Goal: Task Accomplishment & Management: Complete application form

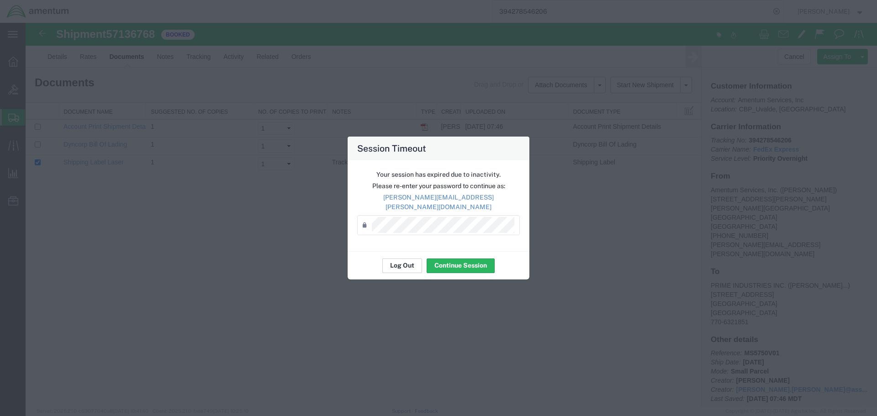
click at [402, 261] on button "Log Out" at bounding box center [402, 266] width 40 height 15
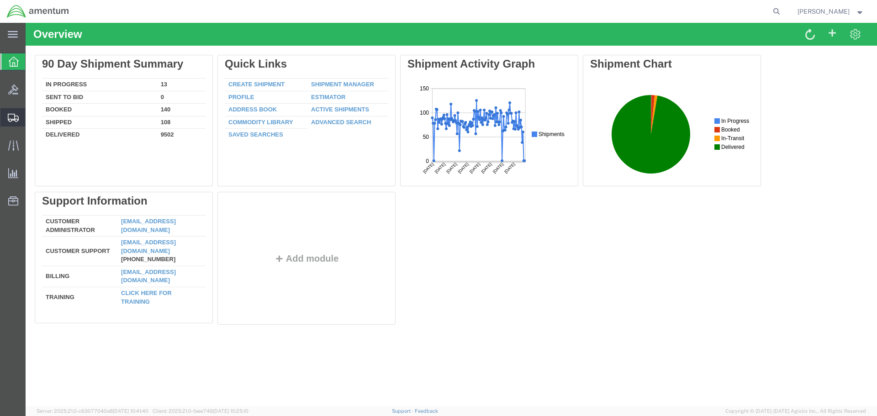
click at [0, 0] on span "Create Shipment" at bounding box center [0, 0] width 0 height 0
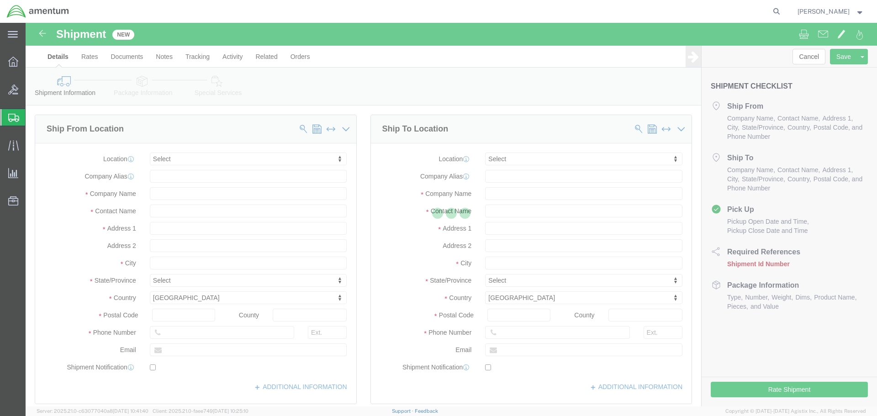
select select
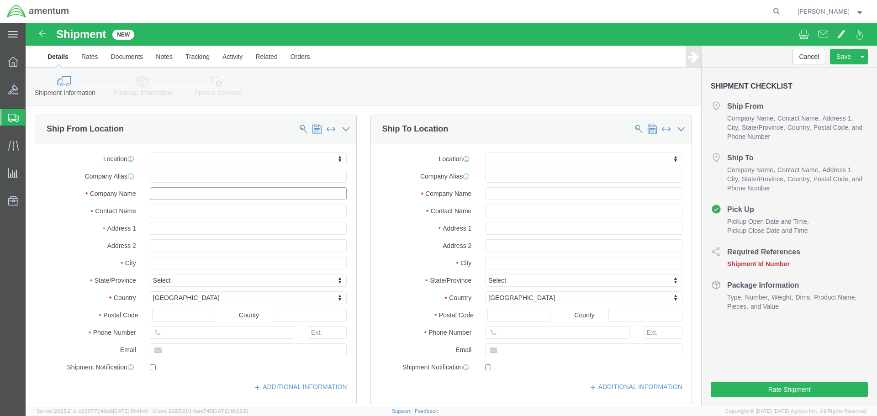
click input "text"
type input "NEBRASKA AR"
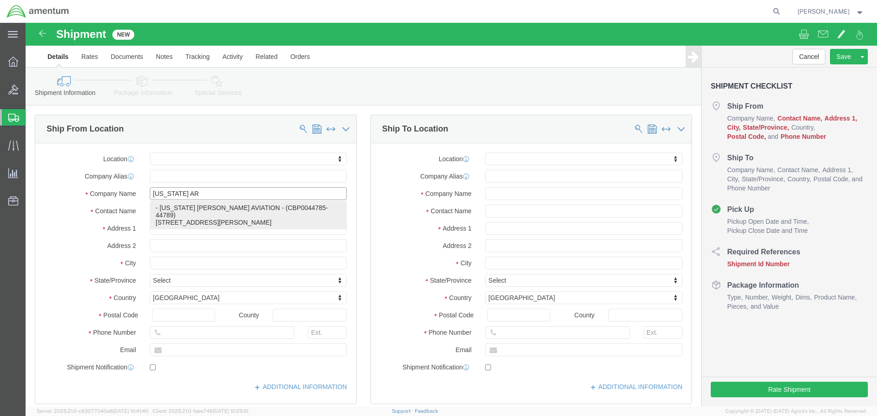
click p "- NEBRASKA ARMES AVIATION - (CBP0044785-44789) 707 WILLIAM NORTH BLVD, TULLAHOM…"
select select
type input "707 WILLIAM NORTH BLVD"
type input "37388"
type input "573-922-0010"
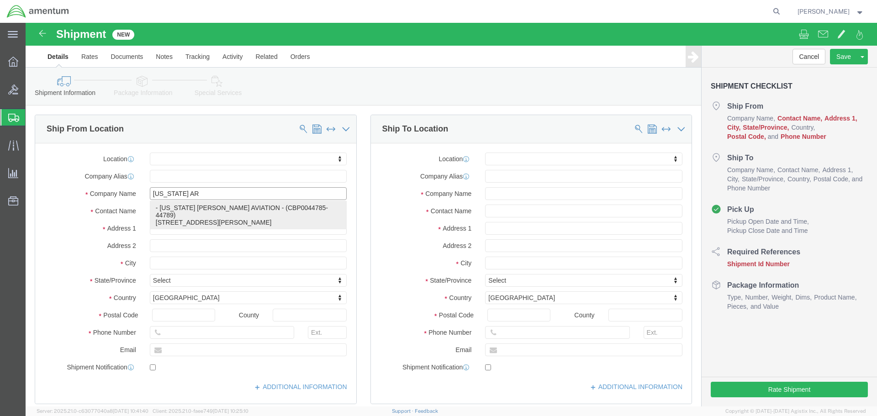
type input "NEBRASKA ARMES AVIATION"
type input "CBP0044785-44789"
type input "TULLAHOMA"
select select "TN"
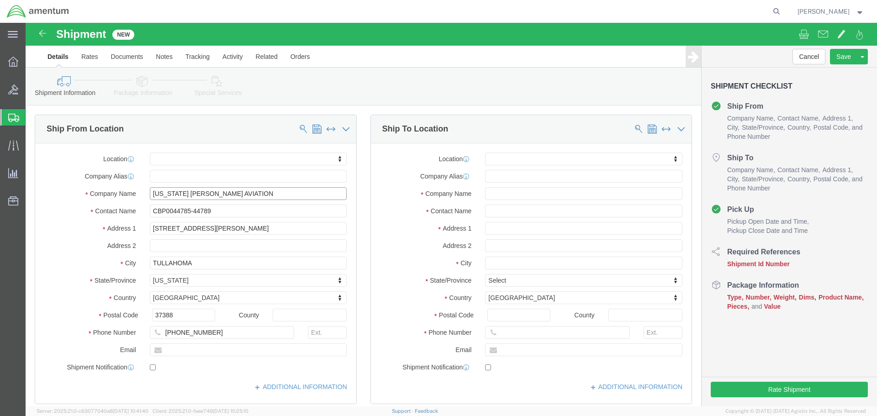
type input "NEBRASKA ARMES AVIATION"
click input "text"
paste input "mailto:togle@armesavn.com"
click input "mailto:togle@armesavn.com"
type input "togle@armesavn.com"
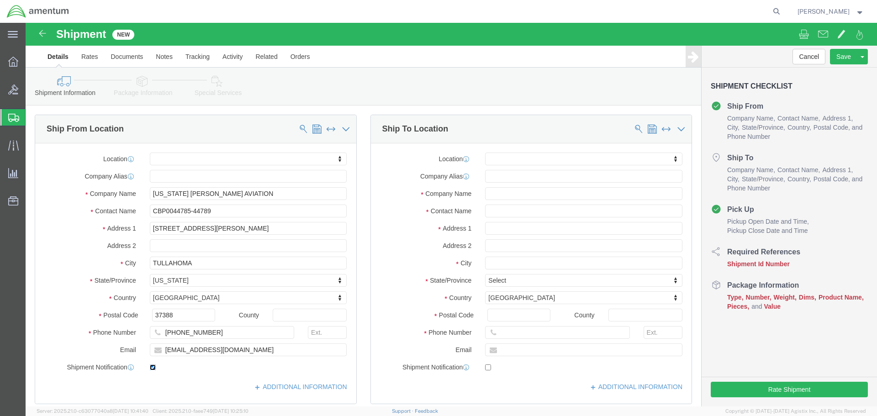
checkbox input "true"
click input "text"
type input "NEBRASKA GAS TURBINE INC."
click input "CBP0044785-44789"
type input "C"
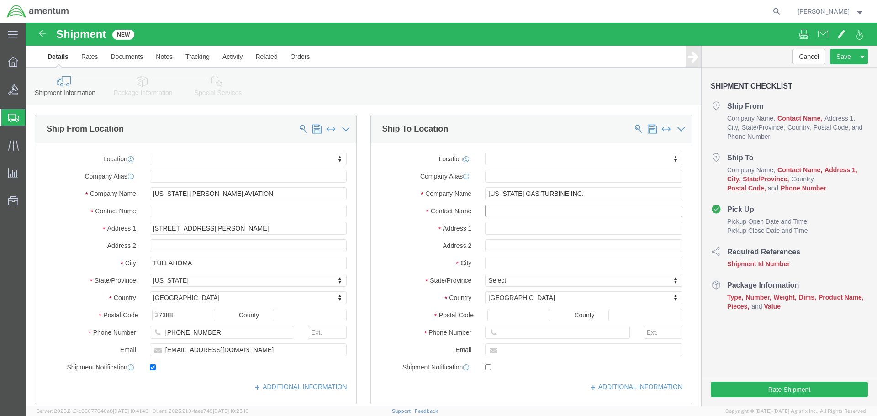
click input "text"
type input "CBP0044785-44789"
click div "Location My Profile Location 1002-4122-6 1006-5256-0 1026-8910-0 1281-0560-3 13…"
drag, startPoint x: 523, startPoint y: 208, endPoint x: 529, endPoint y: 196, distance: 13.9
click input "text"
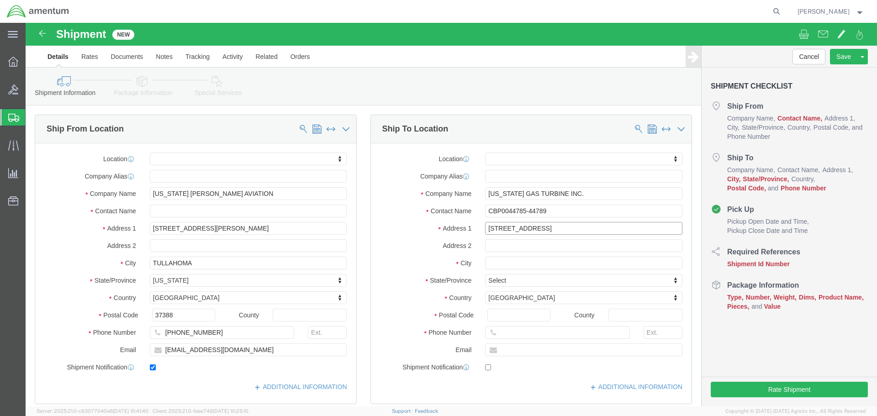
type input "1157 COUNTY ROAD 20"
select select
type input "HOOPER"
select select
type input "N"
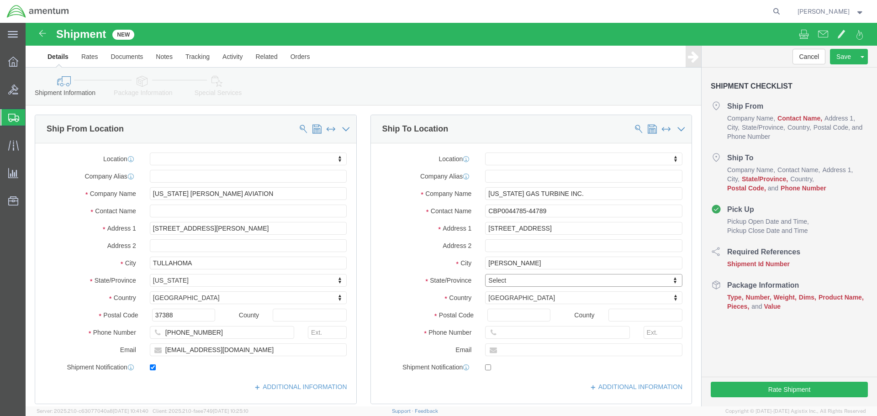
type input "N"
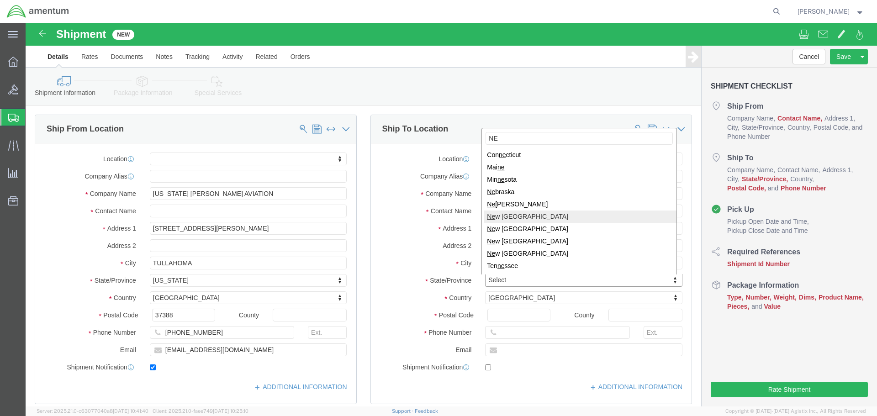
type input "NE"
select select
select select "NE"
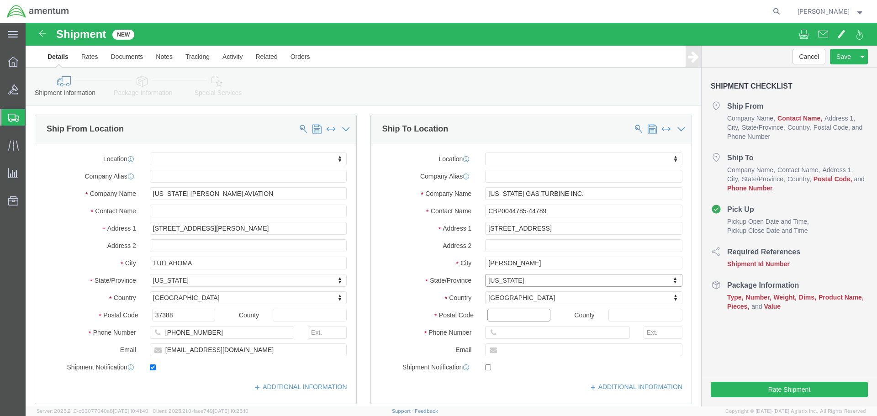
drag, startPoint x: 511, startPoint y: 291, endPoint x: 517, endPoint y: 288, distance: 6.7
click input "Postal Code"
type input "68031"
select select
type input "402-620-4333"
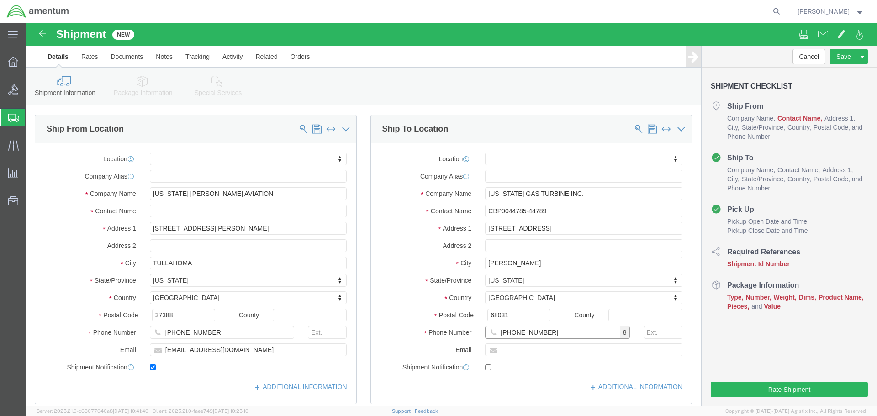
drag, startPoint x: 529, startPoint y: 312, endPoint x: 456, endPoint y: 313, distance: 73.1
click input "402-620-4333"
drag, startPoint x: 202, startPoint y: 308, endPoint x: 40, endPoint y: 309, distance: 162.6
click div "Phone Number 573-922-0010"
paste input "402-620-4333"
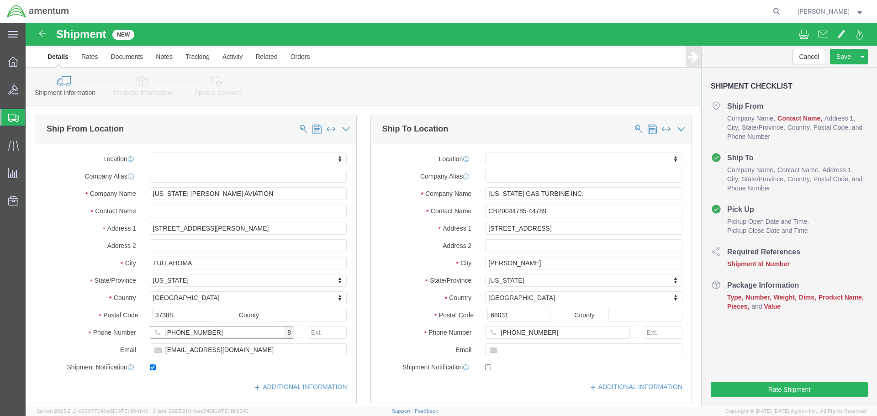
type input "402-620-4333"
click label
click input "checkbox"
checkbox input "true"
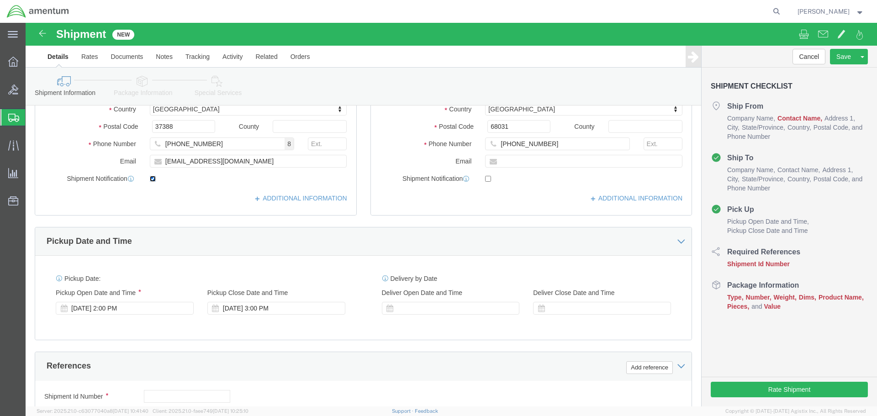
scroll to position [365, 0]
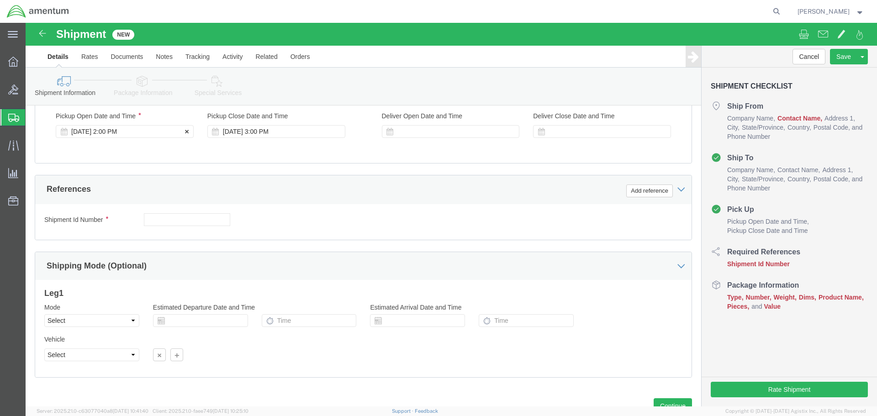
click div "Oct 15 2025 2:00 PM"
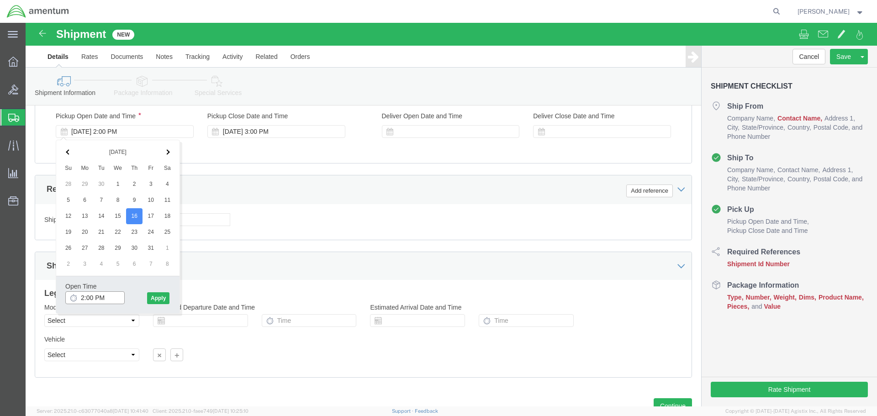
click input "2:00 PM"
type input "7:00 AM"
click button "Apply"
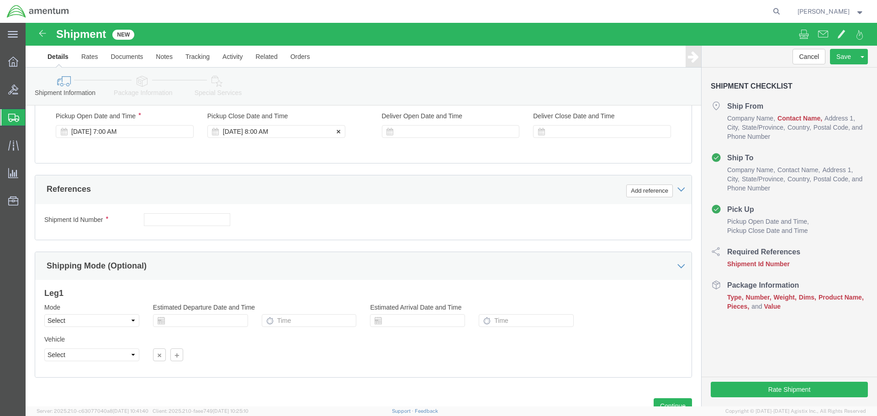
click div "Oct 16 2025 8:00 AM"
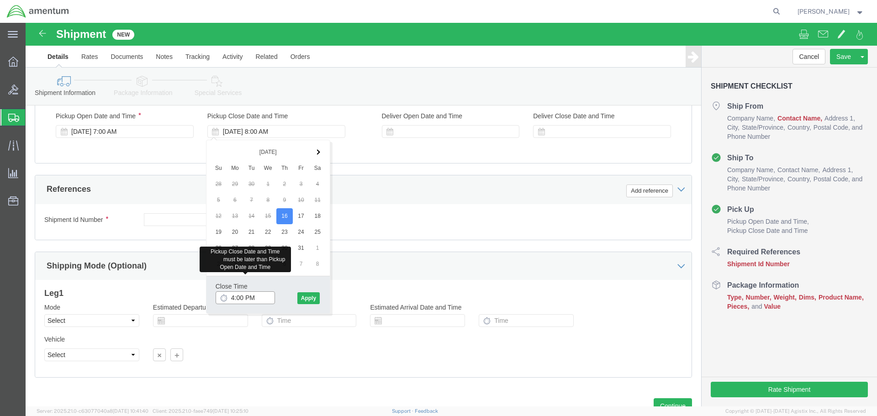
type input "4:00 PM"
click button "Apply"
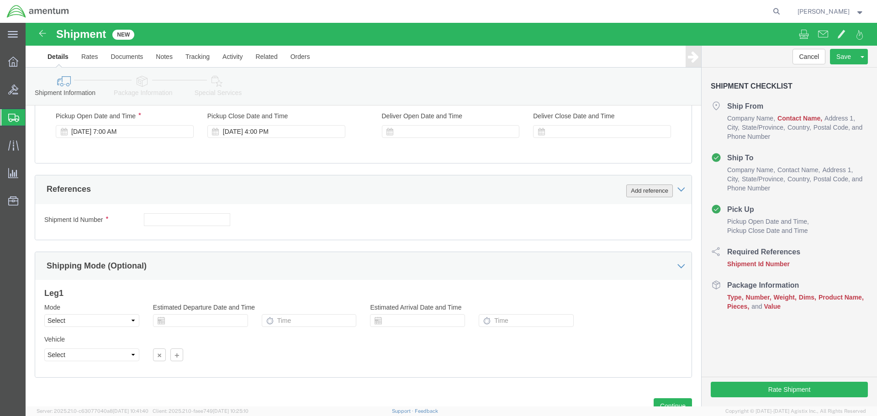
click button "Add reference"
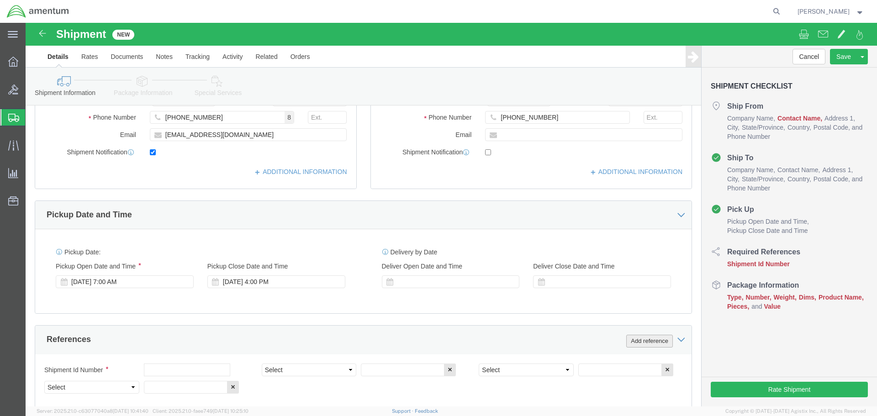
scroll to position [0, 0]
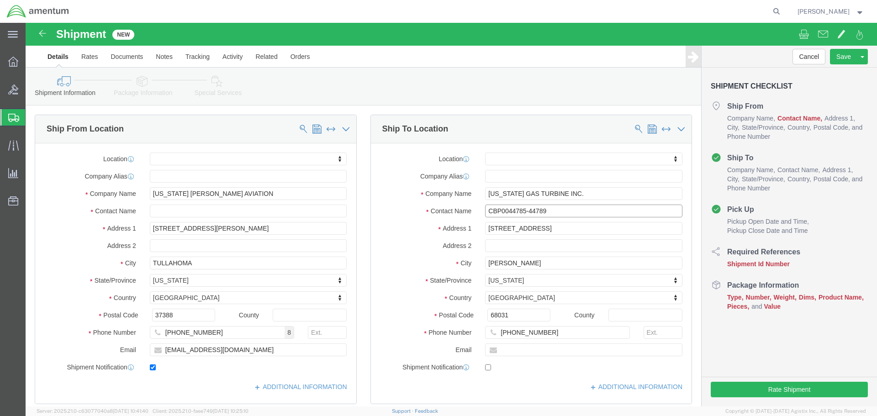
drag, startPoint x: 530, startPoint y: 189, endPoint x: 455, endPoint y: 193, distance: 75.0
click div "CBP0044785-44789 CBP0044785-44789"
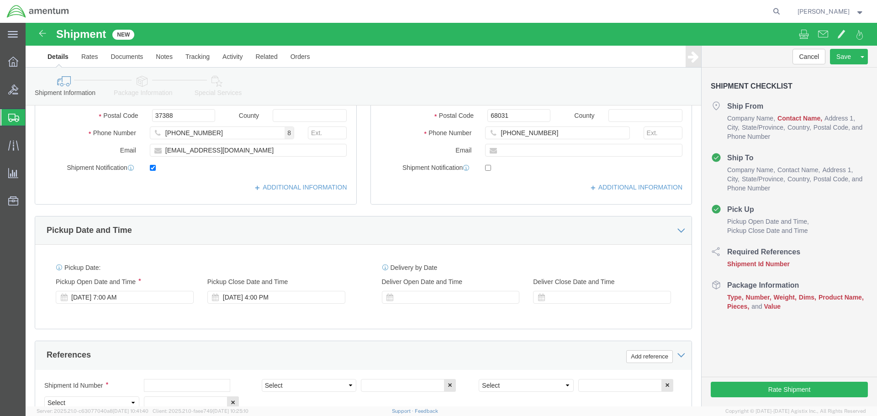
scroll to position [365, 0]
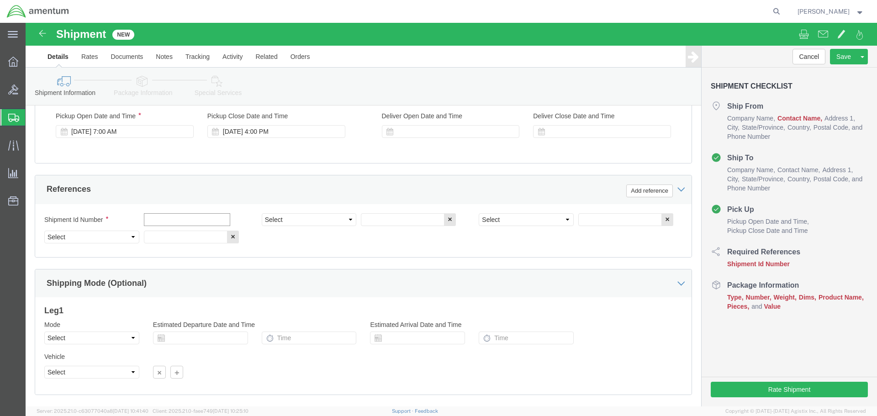
click input "text"
paste input "CBP0044785-44789"
type input "CBP0044785-44789"
select select "CUSTREF"
paste input "CBP0044785-44789"
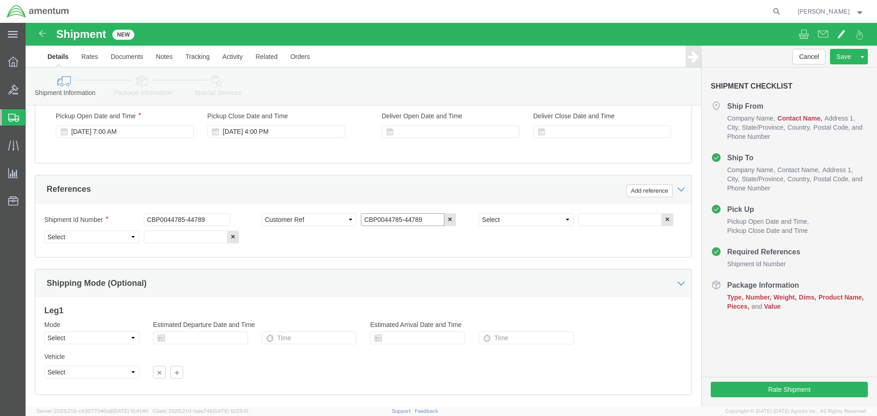
type input "CBP0044785-44789"
select select "DEPT"
type input "CBP"
select select "PROJNUM"
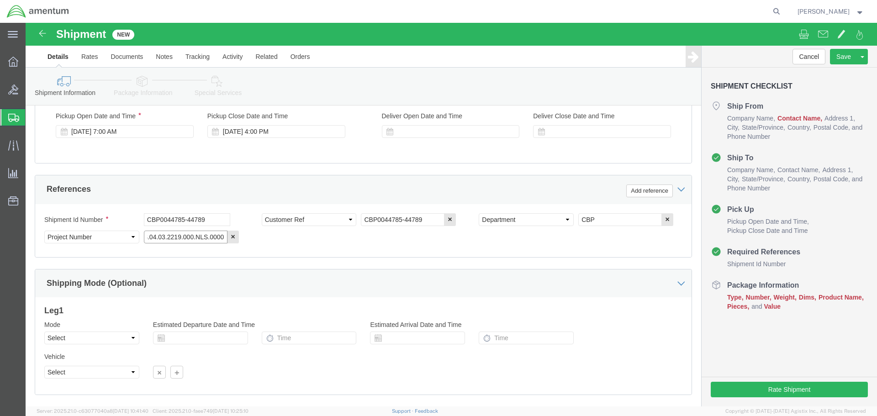
type input "6118.04.03.2219.000.NLS.0000"
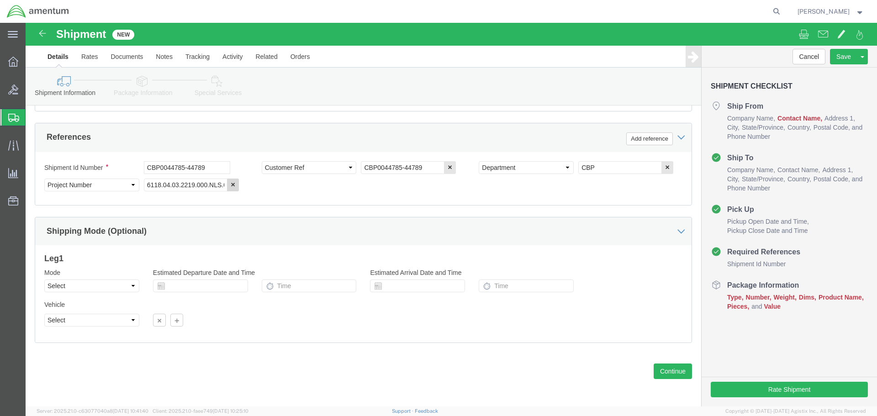
scroll to position [418, 0]
click select "Select Air Less than Truckload Multi-Leg Ocean Freight Rail Small Parcel Truckl…"
select select "LTL"
click select "Select Air Less than Truckload Multi-Leg Ocean Freight Rail Small Parcel Truckl…"
click button "Continue"
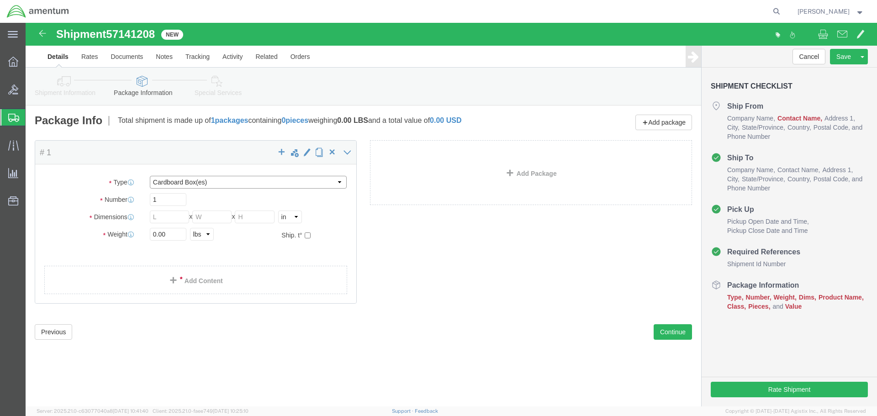
click select "Select Bale(s) Basket(s) Bolt(s) Bottle(s) Buckets Bulk Bundle(s) Can(s) Cardbo…"
select select "CANS"
click select "Select Bale(s) Basket(s) Bolt(s) Bottle(s) Buckets Bulk Bundle(s) Can(s) Cardbo…"
drag, startPoint x: 150, startPoint y: 193, endPoint x: 180, endPoint y: 194, distance: 30.6
click input "text"
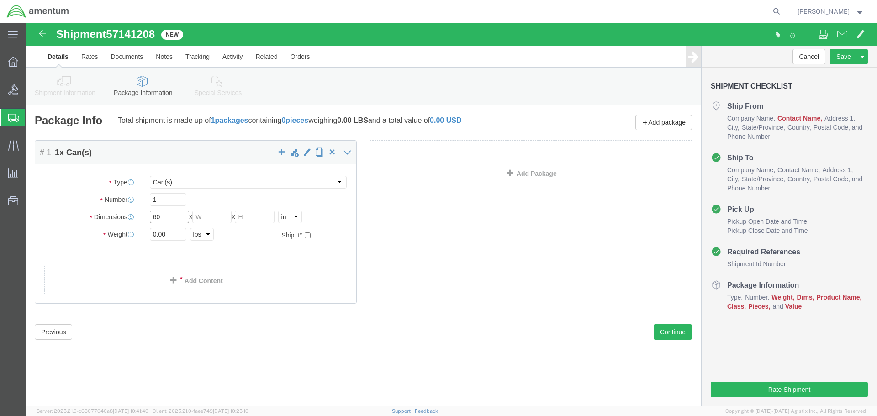
type input "60"
type input "40"
type input "43"
type input "803"
click link "Add Content"
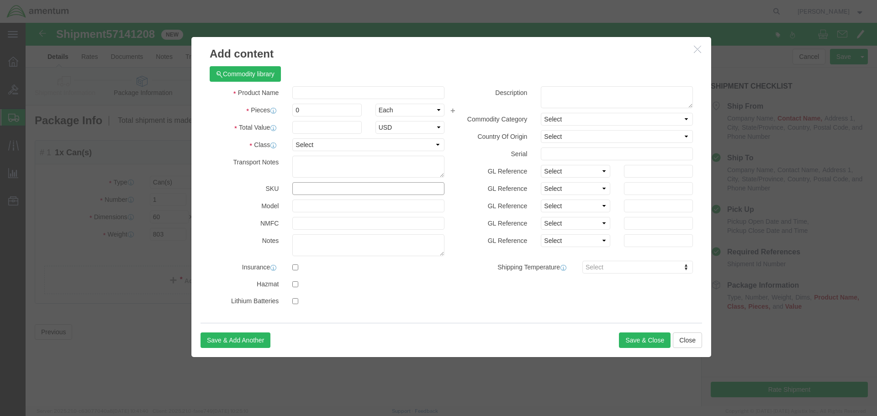
click input "text"
paste input "5130T00G01"
type input "5"
type input "5130T00G01"
click input "text"
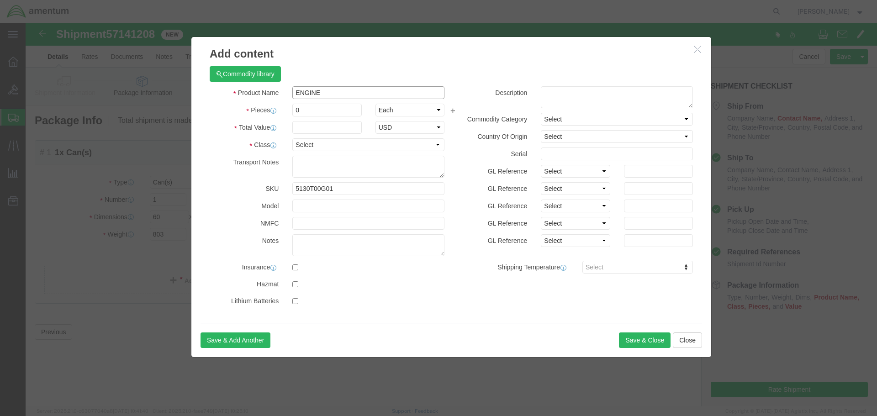
type input "ENGINE"
type input "1"
type input "860739"
select select "USD"
click select "Select 50 55 60 65 70 85 92.5 100 125 175 250 300 400"
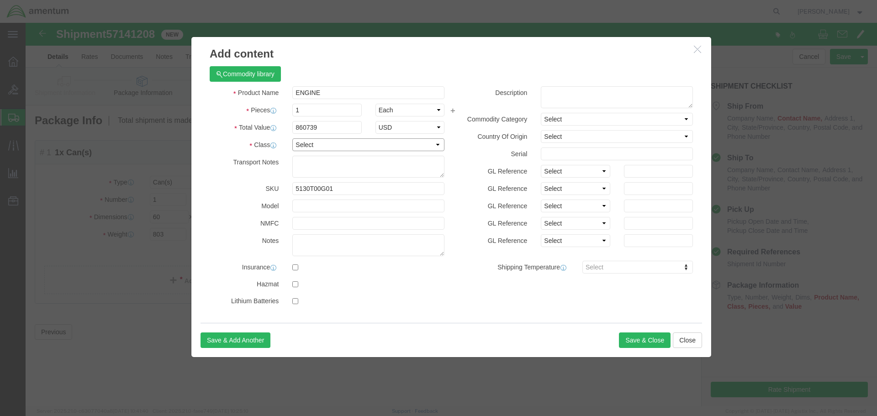
select select "85"
click select "Select 50 55 60 65 70 85 92.5 100 125 175 250 300 400"
click button "Save & Close"
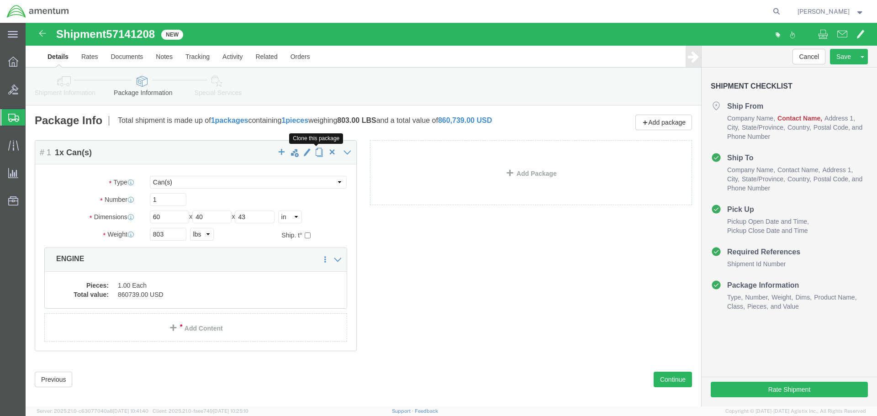
click span "button"
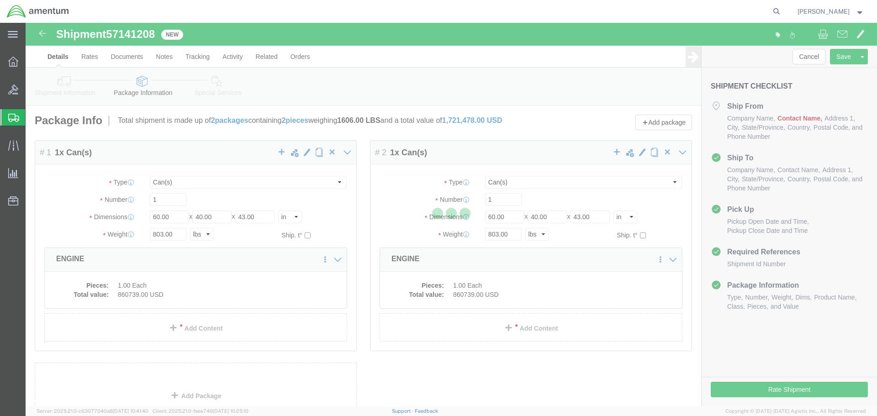
select select "CANS"
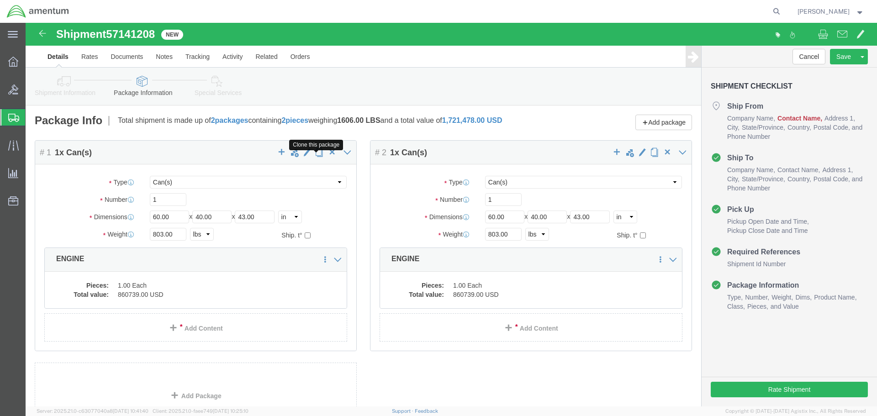
click span "button"
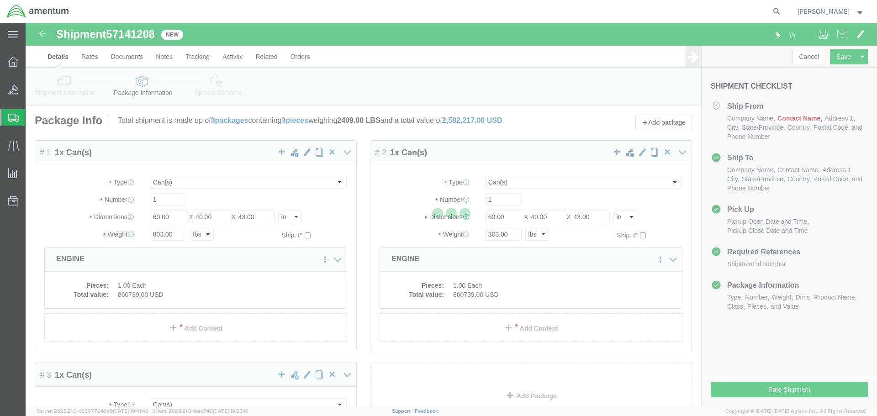
select select "CANS"
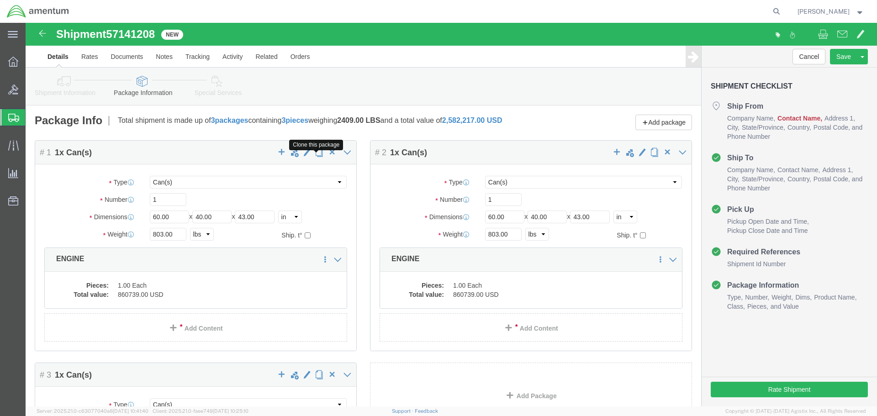
click span "button"
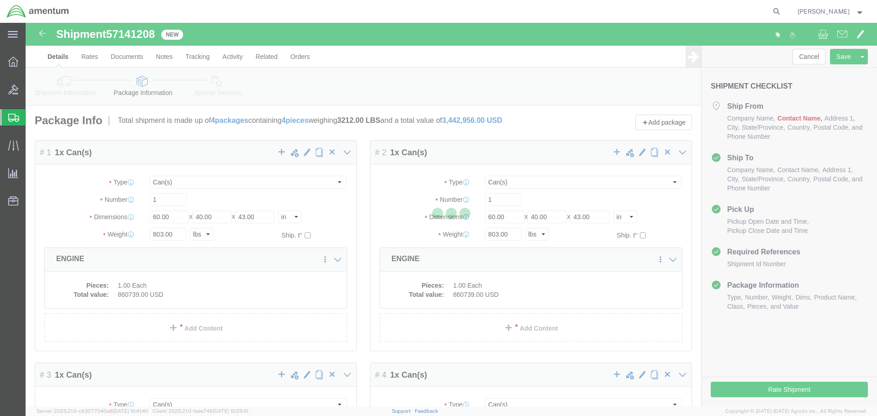
select select "CANS"
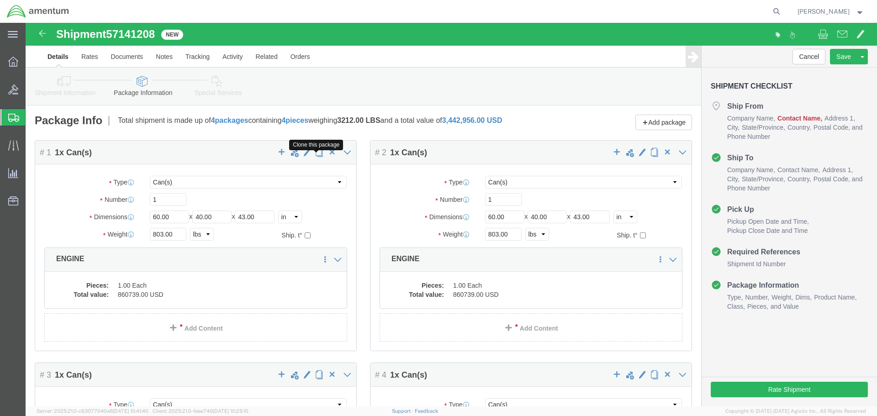
click span "button"
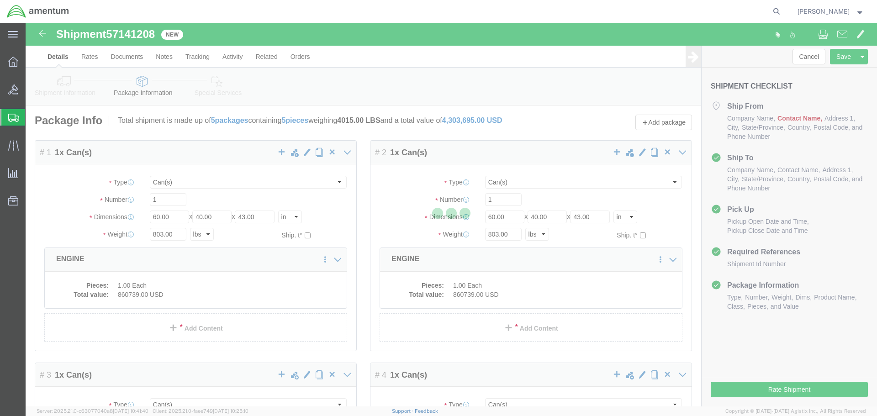
select select "CANS"
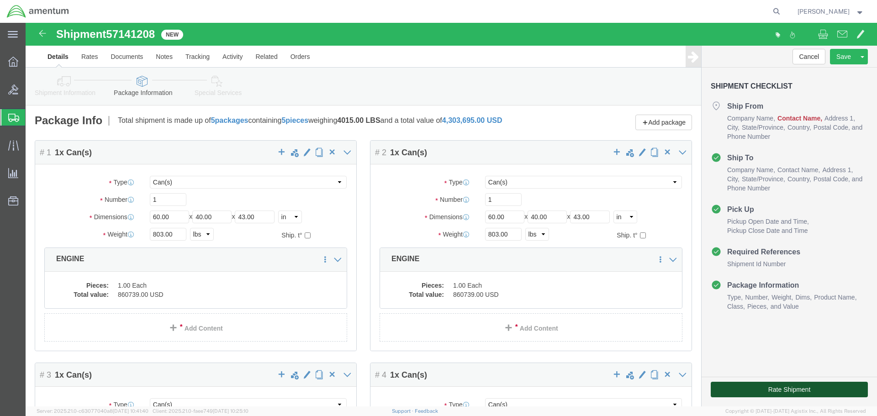
click button "Rate Shipment"
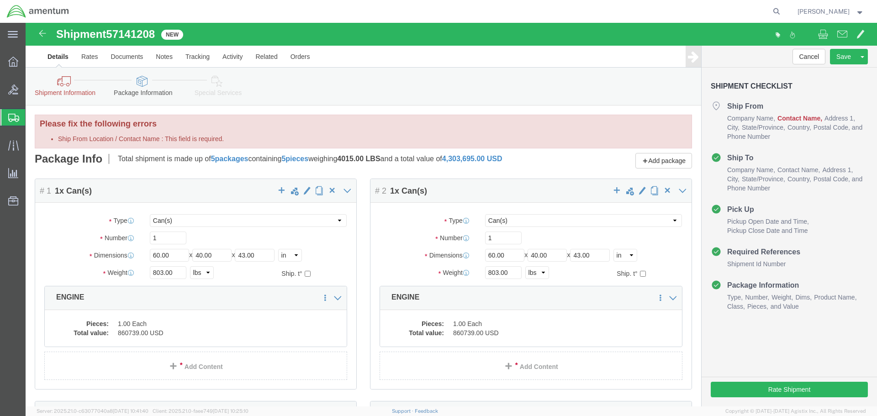
click icon
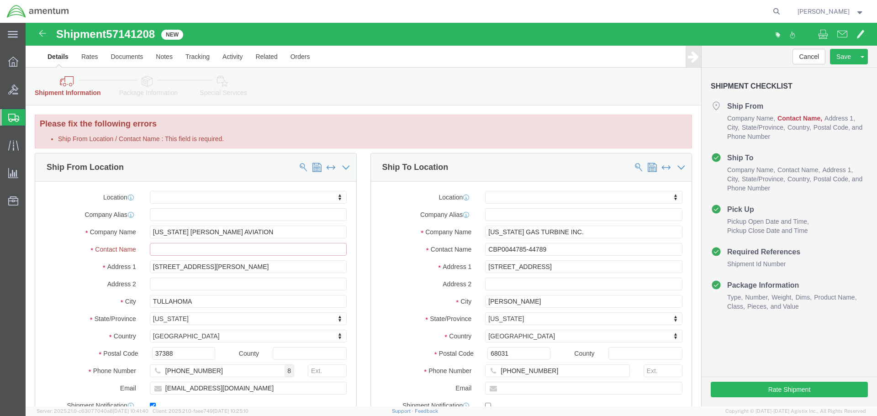
click input "Ship From Location / Contact Name : This field is required."
paste input "5130T00G01"
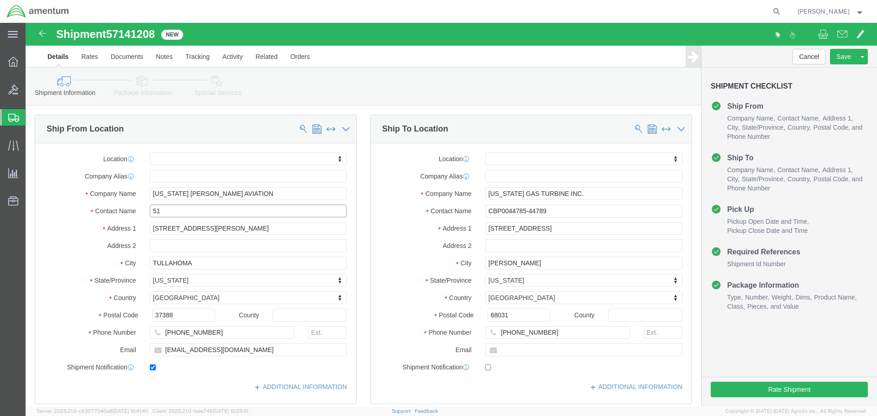
type input "5"
type input "CBP0044785-44789"
click div "Ship From Location Location My Profile Location 1002-4122-6 1006-5256-0 1026-89…"
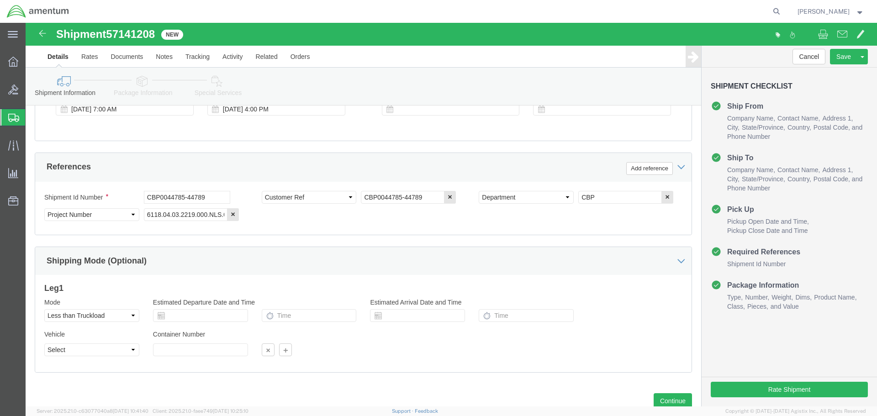
scroll to position [418, 0]
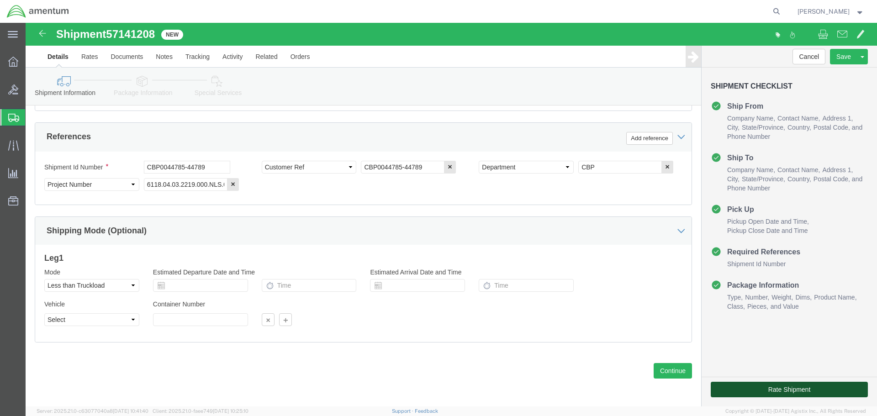
click button "Rate Shipment"
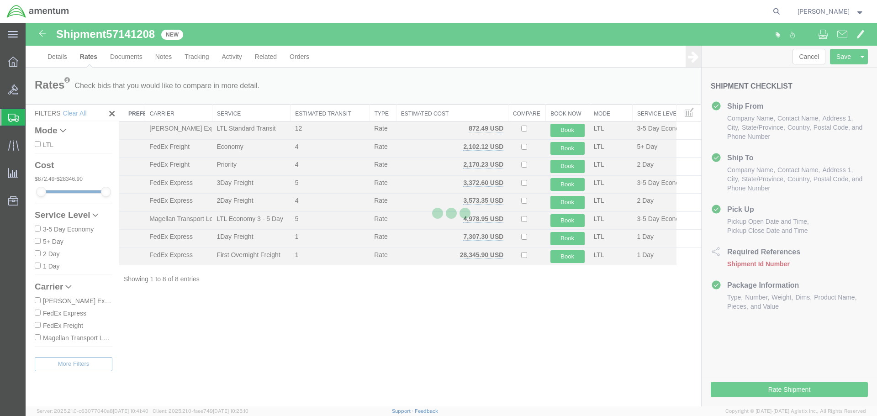
scroll to position [0, 0]
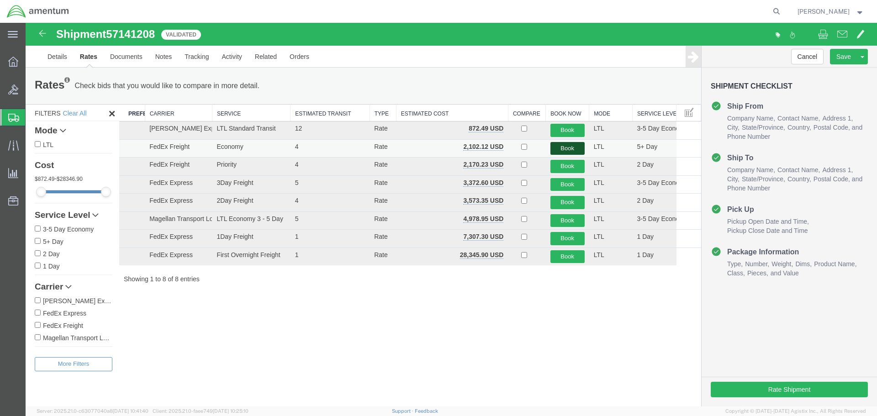
click at [560, 146] on button "Book" at bounding box center [568, 148] width 34 height 13
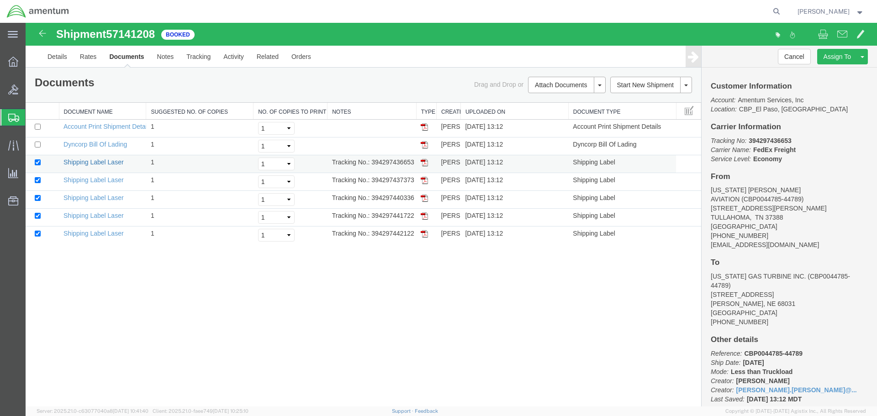
click at [98, 164] on link "Shipping Label Laser" at bounding box center [94, 162] width 60 height 7
click at [109, 177] on link "Shipping Label Laser" at bounding box center [94, 179] width 60 height 7
click at [102, 200] on link "Shipping Label Laser" at bounding box center [94, 197] width 60 height 7
click at [105, 217] on link "Shipping Label Laser" at bounding box center [94, 215] width 60 height 7
click at [109, 232] on link "Shipping Label Laser" at bounding box center [94, 233] width 60 height 7
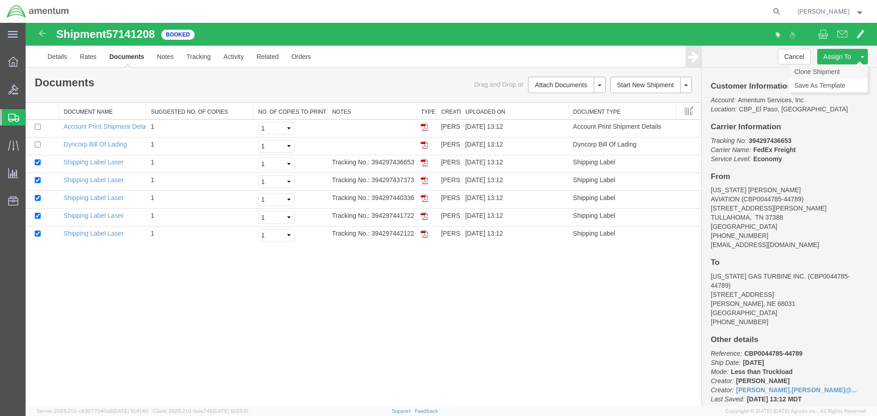
click at [832, 67] on link "Clone Shipment" at bounding box center [828, 72] width 79 height 14
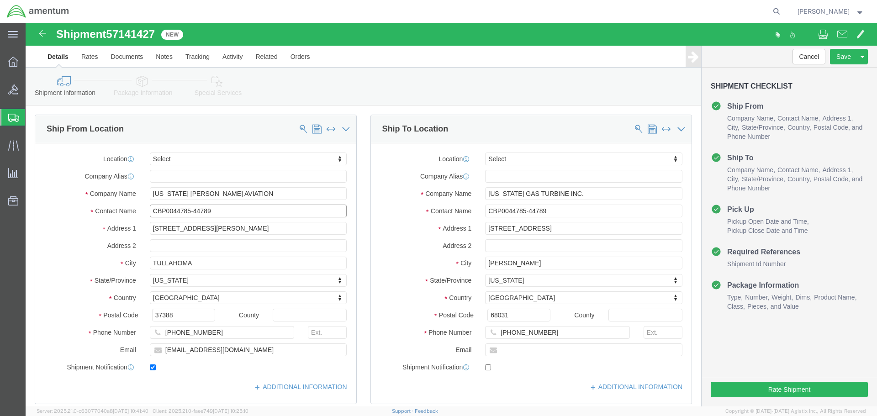
click input "CBP0044785-44789"
drag, startPoint x: 205, startPoint y: 193, endPoint x: 105, endPoint y: 194, distance: 100.1
click div "Contact Name CBP0044780-44784 CBP0044"
type input "CBP0044780-44784"
click div "Location Select Select My Profile Location 1002-4122-6 1006-5256-0 1026-8910-0 …"
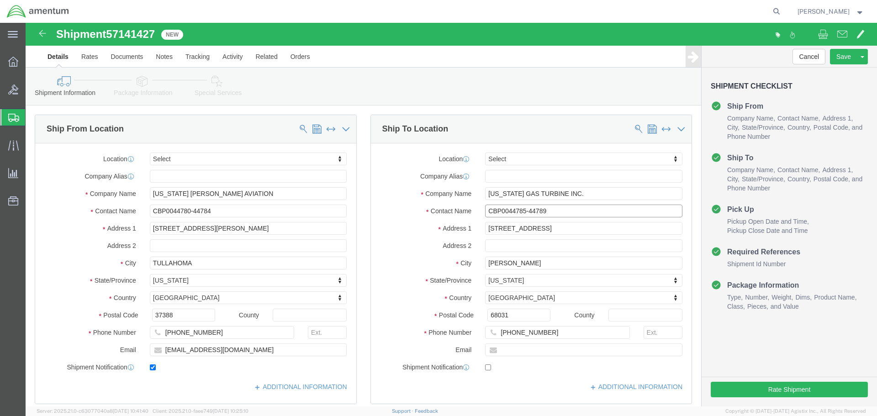
drag, startPoint x: 543, startPoint y: 188, endPoint x: 402, endPoint y: 201, distance: 141.7
click div "Location Select Select My Profile Location 1002-4122-6 1006-5256-0 1026-8910-0 …"
paste input "0-44784"
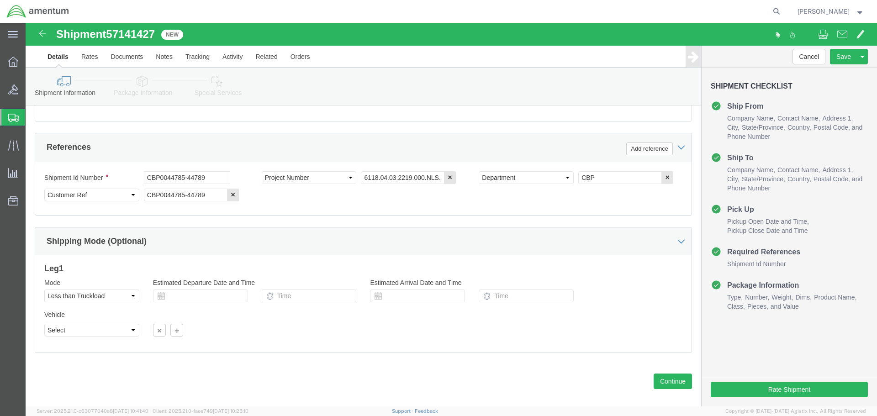
scroll to position [418, 0]
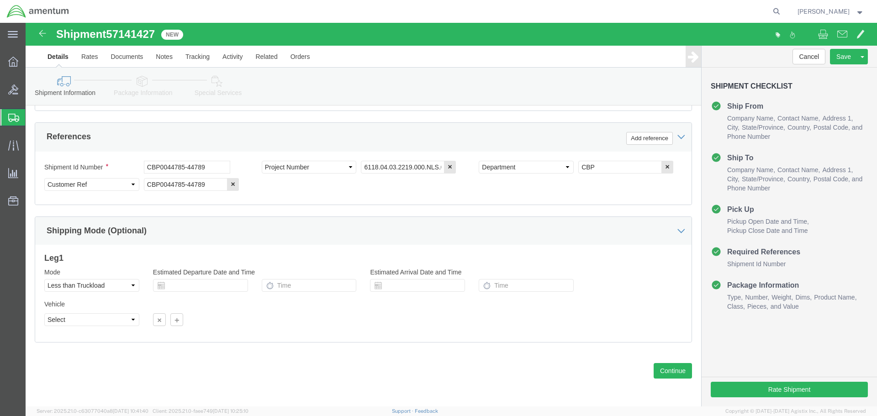
type input "CBP0044780-44784"
drag, startPoint x: 193, startPoint y: 145, endPoint x: 38, endPoint y: 145, distance: 154.9
click div "Shipment Id Number CBP0044785-44789"
paste input "0-44784"
type input "CBP0044780-44784"
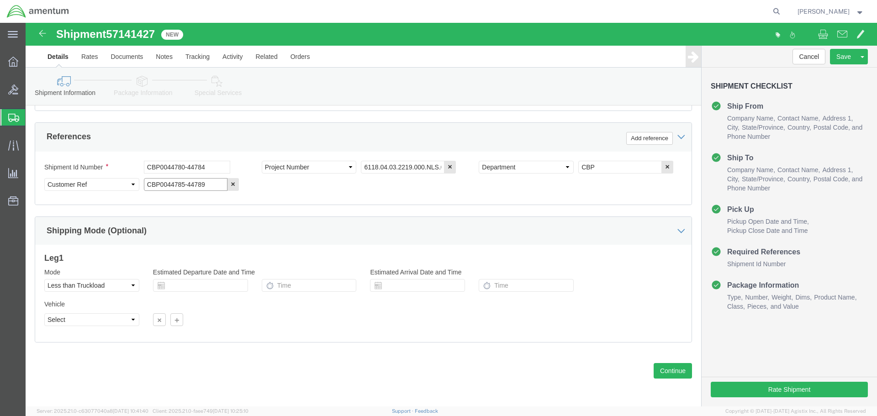
drag, startPoint x: 187, startPoint y: 163, endPoint x: 77, endPoint y: 167, distance: 110.7
click div "Select Account Type Activity ID Airline Appointment Number ASN Batch Request # …"
paste input "0-44784"
type input "CBP0044780-44784"
click button "Continue"
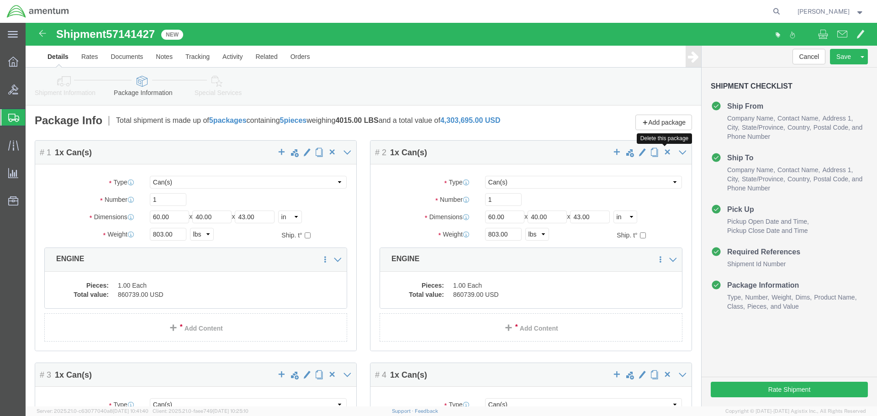
click span "button"
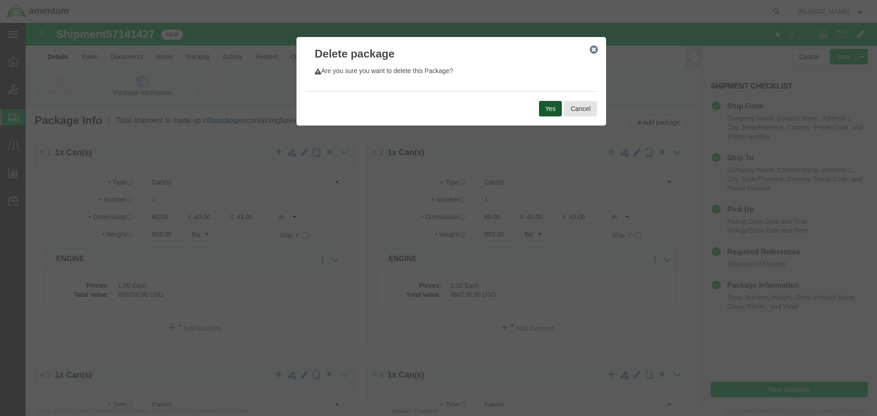
drag, startPoint x: 519, startPoint y: 85, endPoint x: 522, endPoint y: 128, distance: 43.9
click button "Yes"
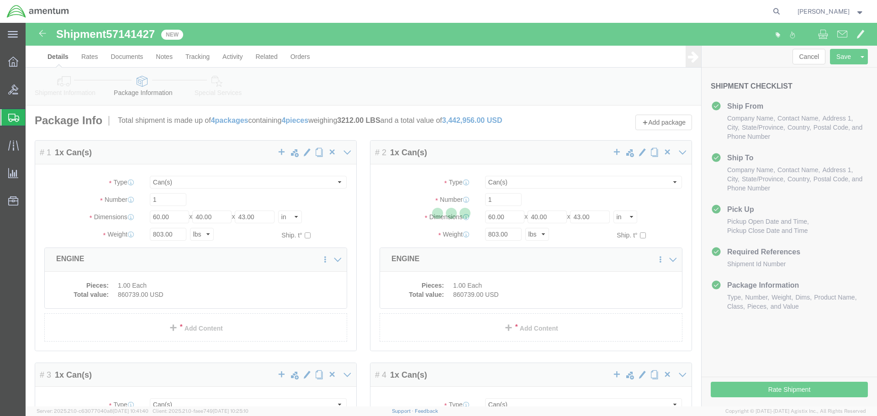
select select "CANS"
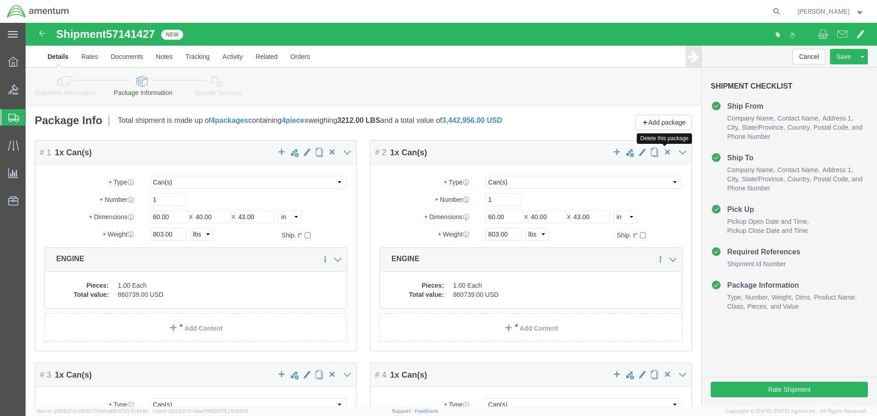
click span "button"
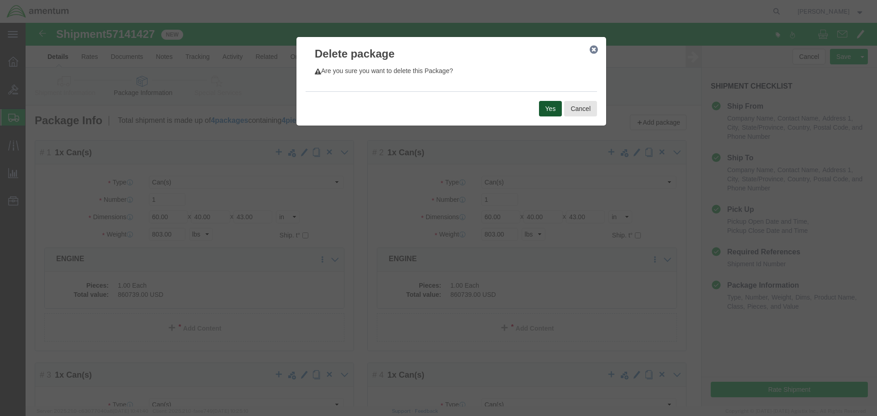
drag, startPoint x: 522, startPoint y: 84, endPoint x: 626, endPoint y: 149, distance: 123.2
click button "Yes"
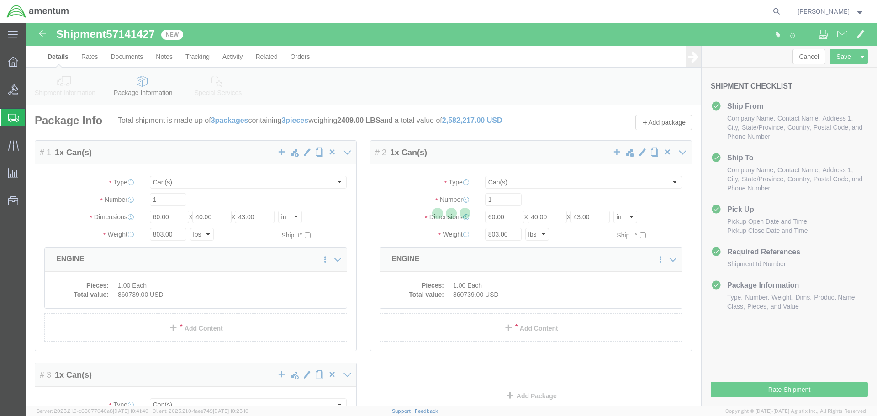
select select "CANS"
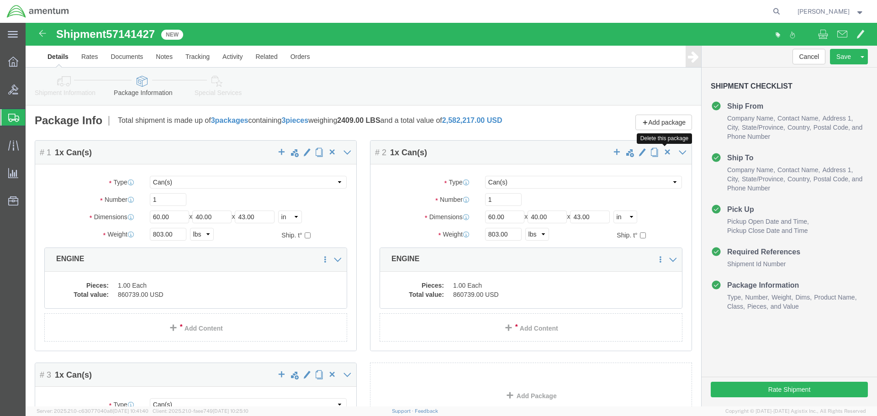
click span "button"
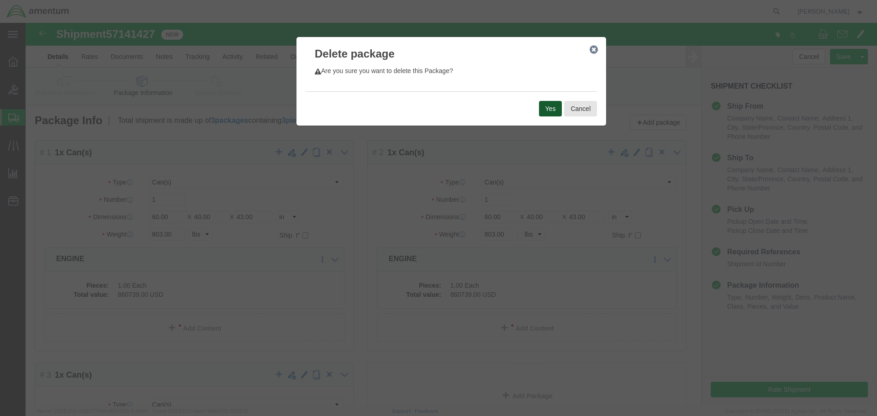
click button "Yes"
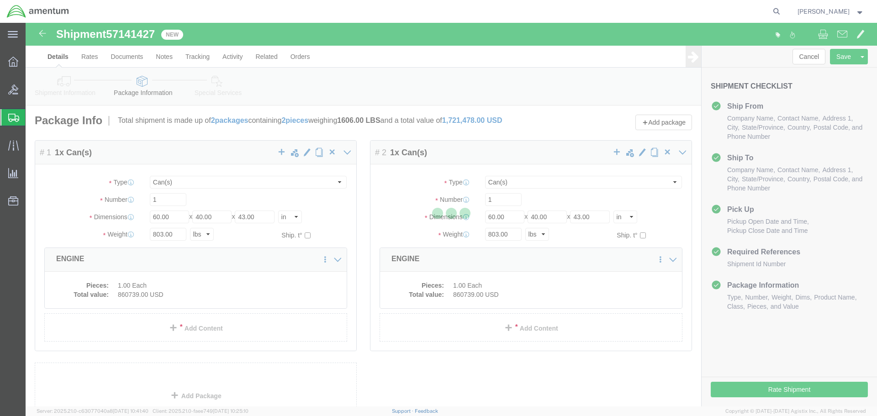
select select "CANS"
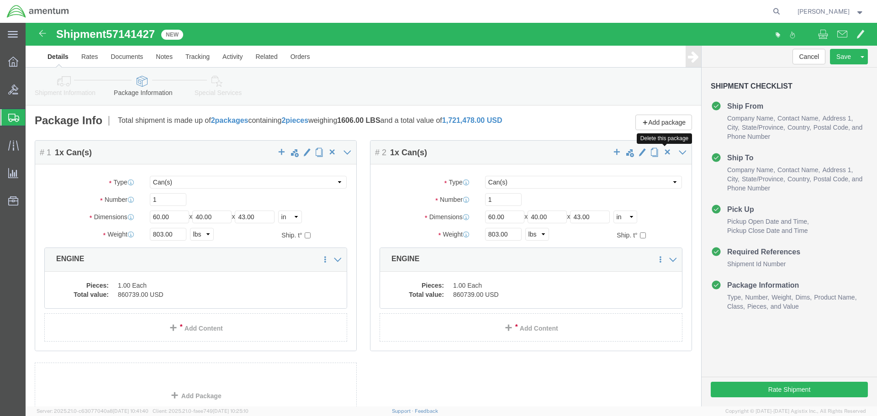
click span "button"
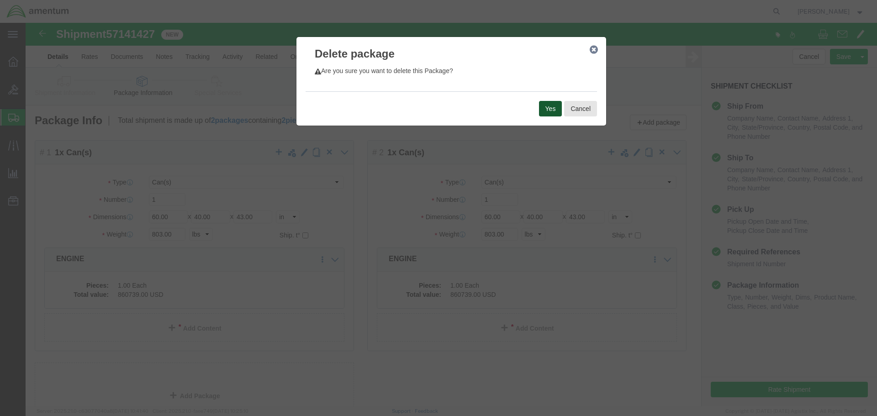
click button "Yes"
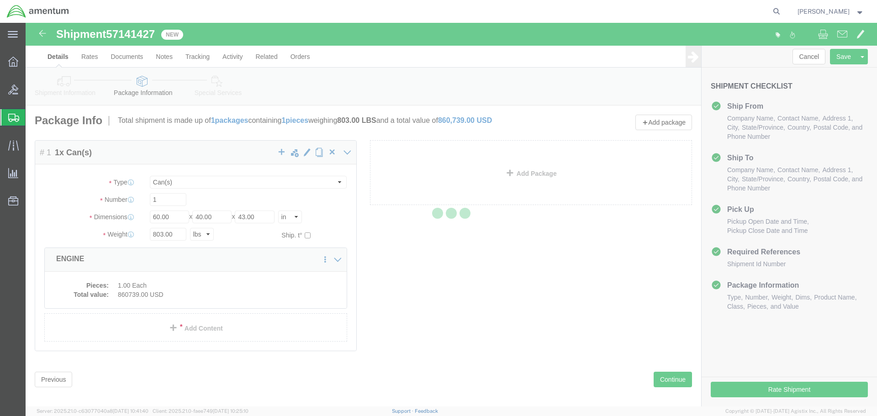
select select "CANS"
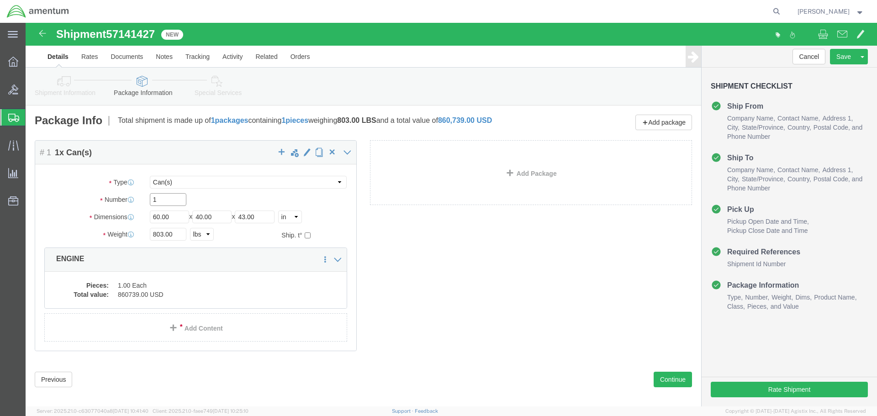
click input "1"
type input "43"
type input "34"
type input "36"
type input "350"
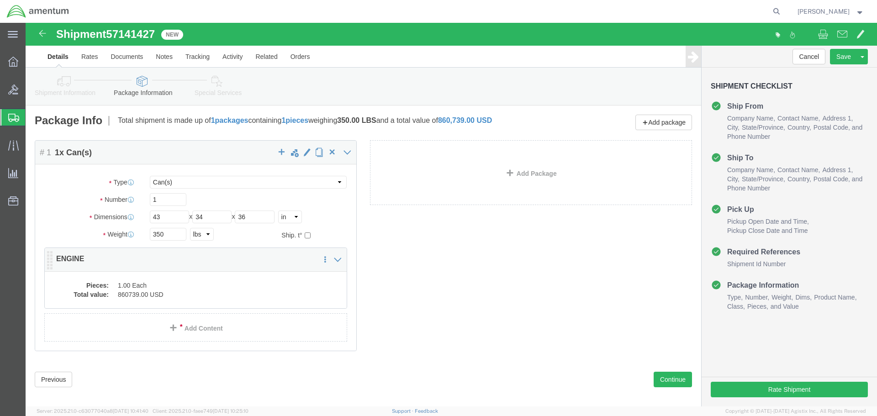
click dd "1.00 Each"
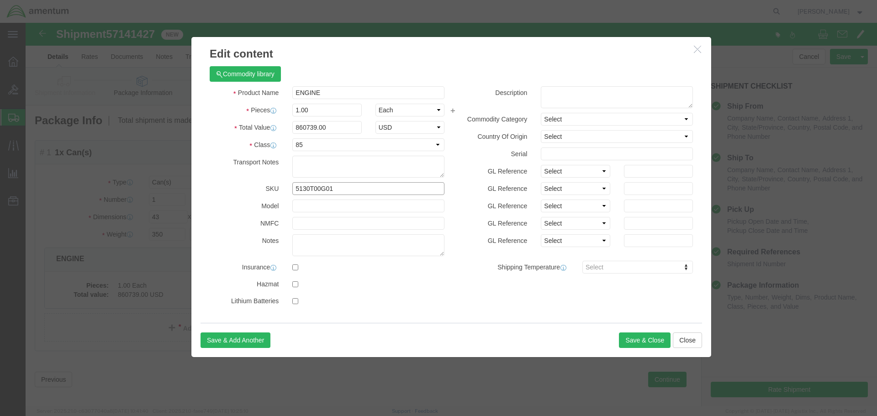
click input "5130T00G01"
type input "5"
type input "116305-302"
drag, startPoint x: 318, startPoint y: 168, endPoint x: 245, endPoint y: 163, distance: 72.8
click div "SKU 116305-302 116305-302 Name: POWER UNIT,GAS TURBINE ENGINE Sku: 116305-302 M…"
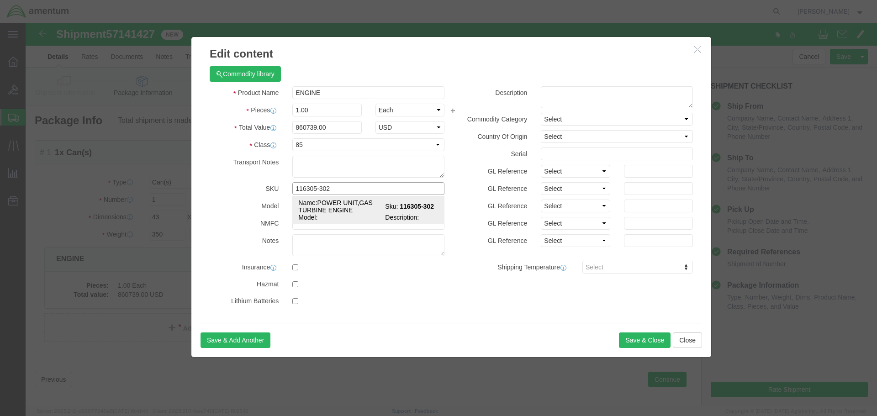
click span "Name:"
select select "USD"
select select
type input "2835013692818"
type input "POWER UNIT,GAS TURBINE ENGINE"
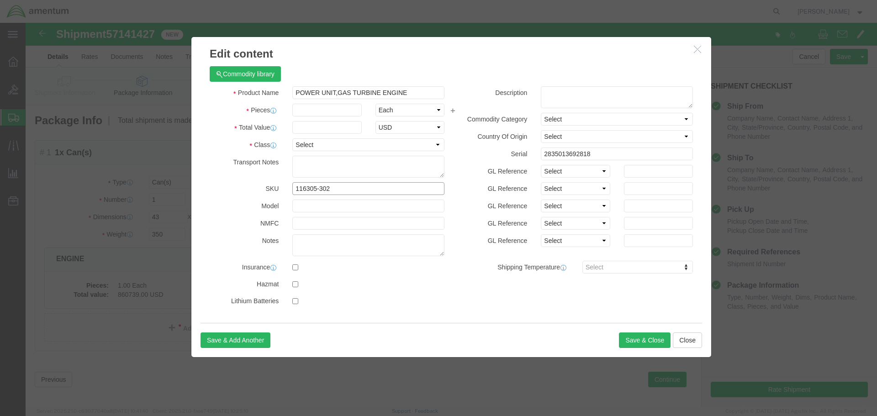
type input "116305-302"
click input "text"
type input "1"
click input "text"
type input "190629"
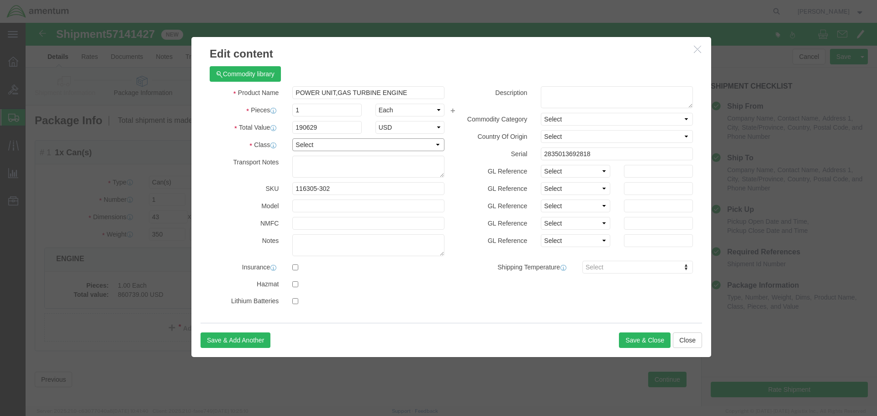
click select "Select 50 55 60 65 70 85 92.5 100 125 175 250 300 400"
select select "92.5"
click select "Select 50 55 60 65 70 85 92.5 100 125 175 250 300 400"
click button "Save & Close"
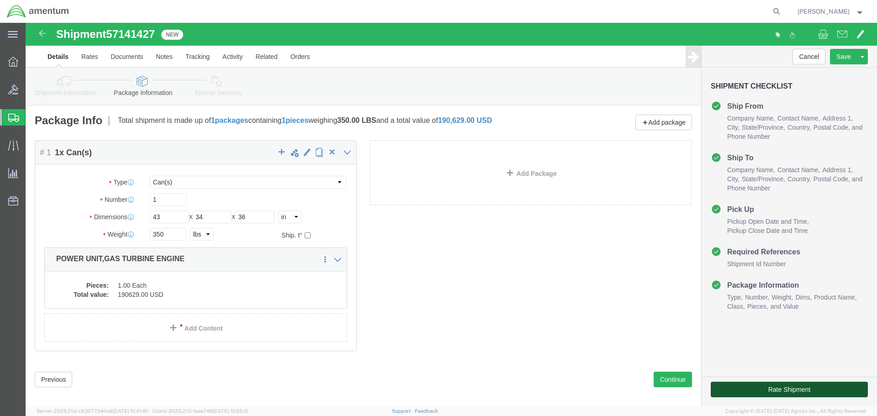
click button "Rate Shipment"
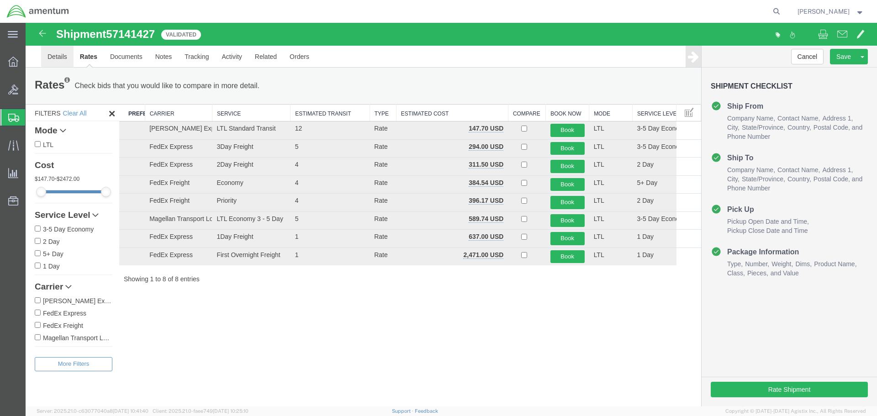
click at [60, 54] on link "Details" at bounding box center [57, 57] width 32 height 22
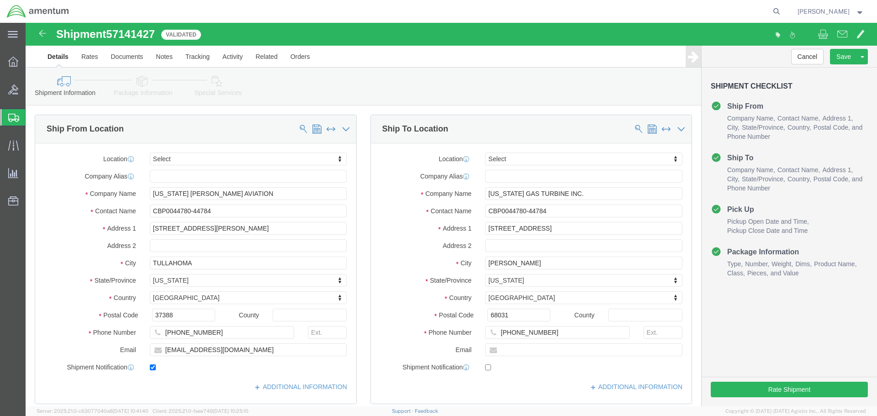
click icon
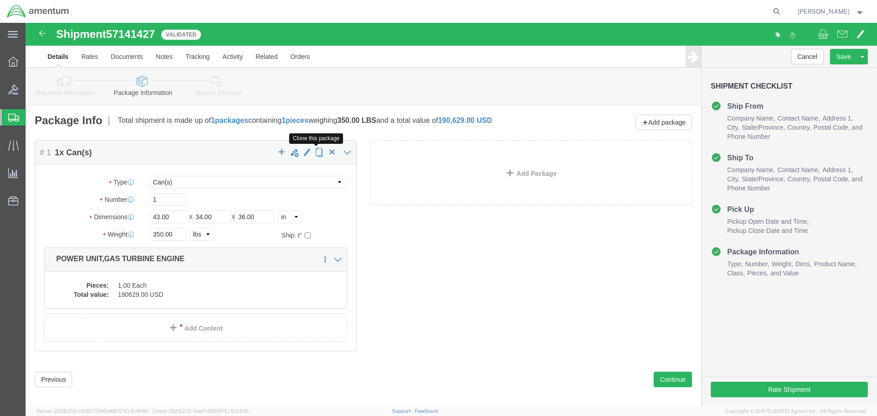
click span "button"
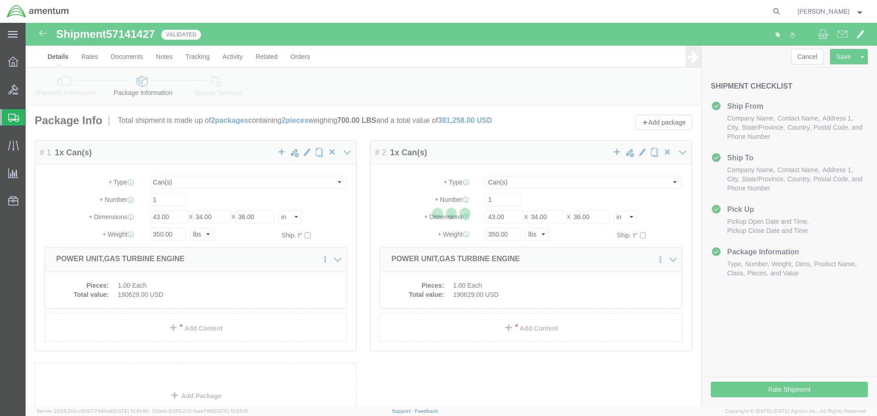
select select "CANS"
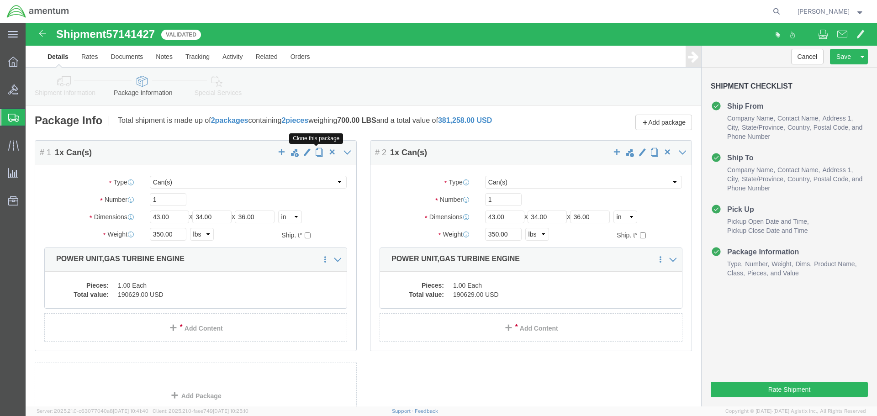
click span "button"
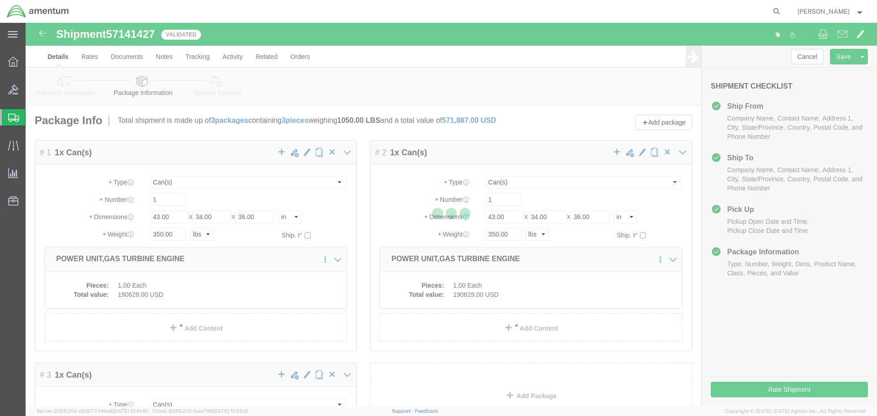
select select "CANS"
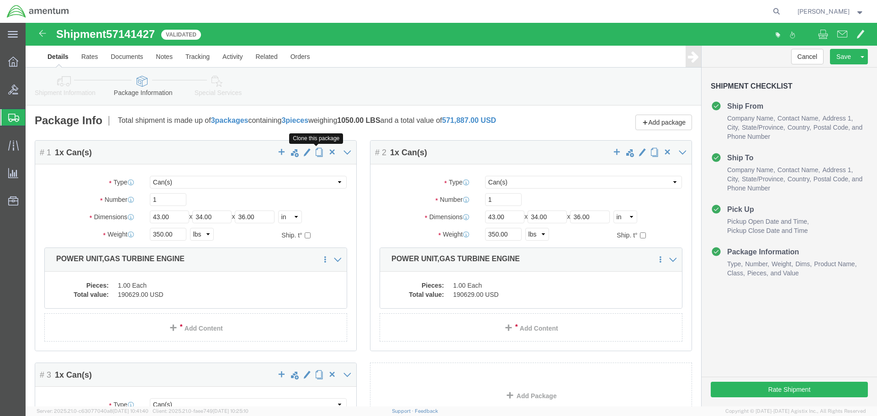
click span "button"
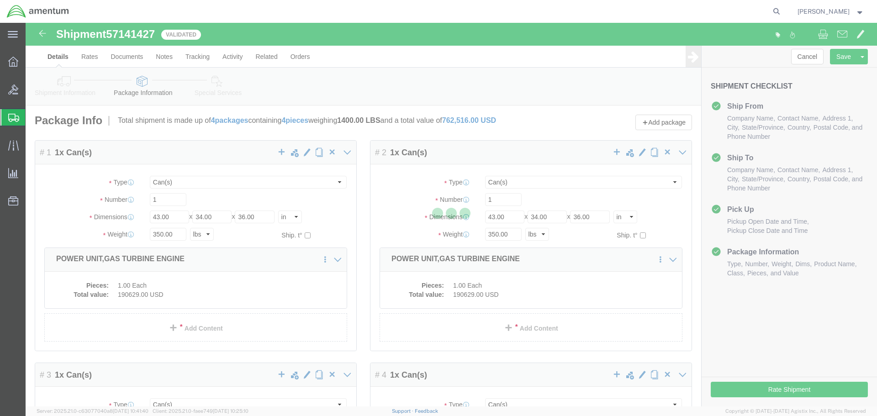
select select "CANS"
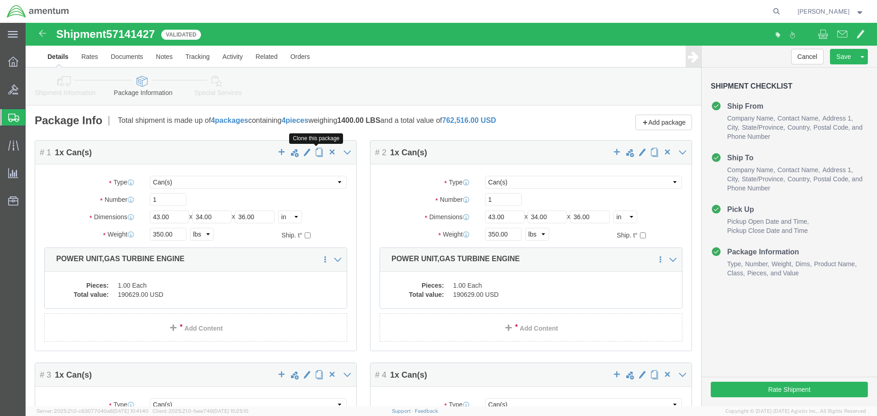
click span "button"
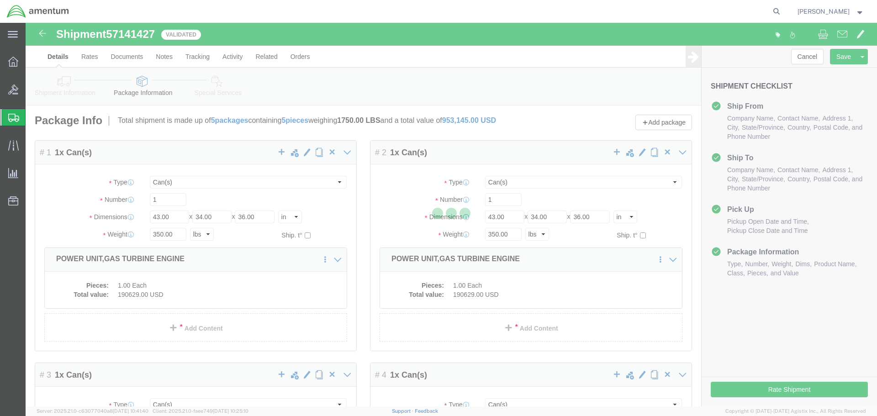
select select "CANS"
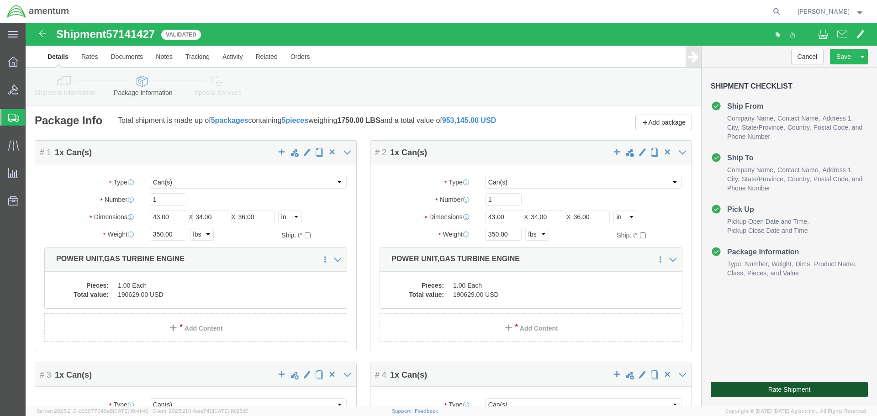
click button "Rate Shipment"
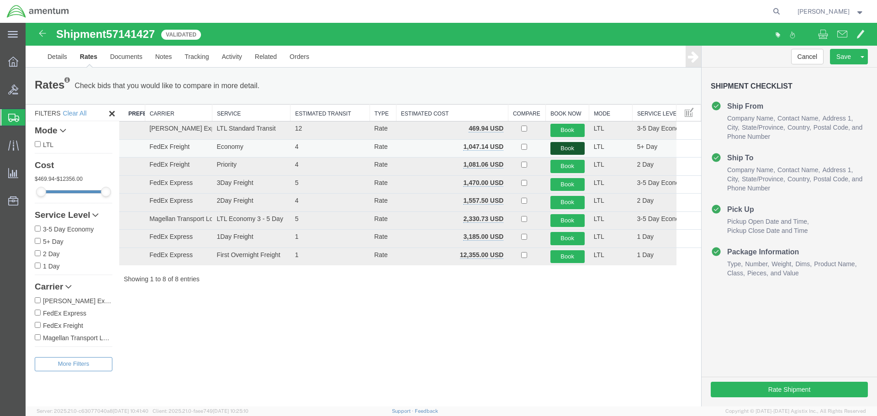
click at [562, 147] on button "Book" at bounding box center [568, 148] width 34 height 13
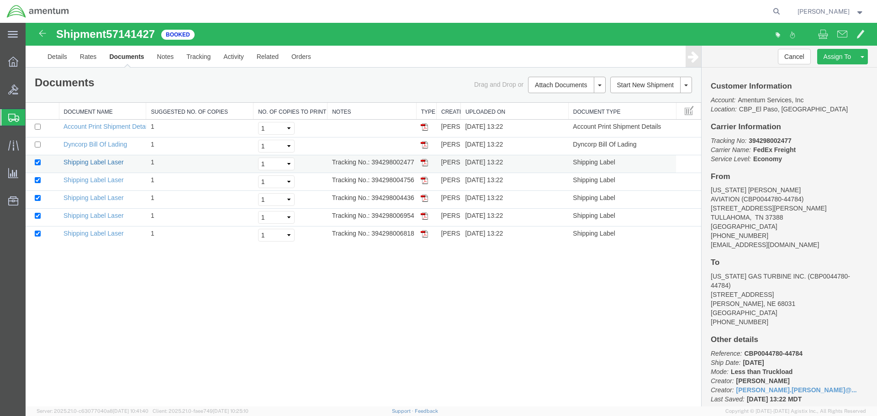
click at [113, 162] on link "Shipping Label Laser" at bounding box center [94, 162] width 60 height 7
click at [106, 180] on link "Shipping Label Laser" at bounding box center [94, 179] width 60 height 7
drag, startPoint x: 86, startPoint y: 195, endPoint x: 170, endPoint y: 23, distance: 191.2
click at [86, 195] on link "Shipping Label Laser" at bounding box center [94, 197] width 60 height 7
drag, startPoint x: 113, startPoint y: 213, endPoint x: 121, endPoint y: 231, distance: 19.4
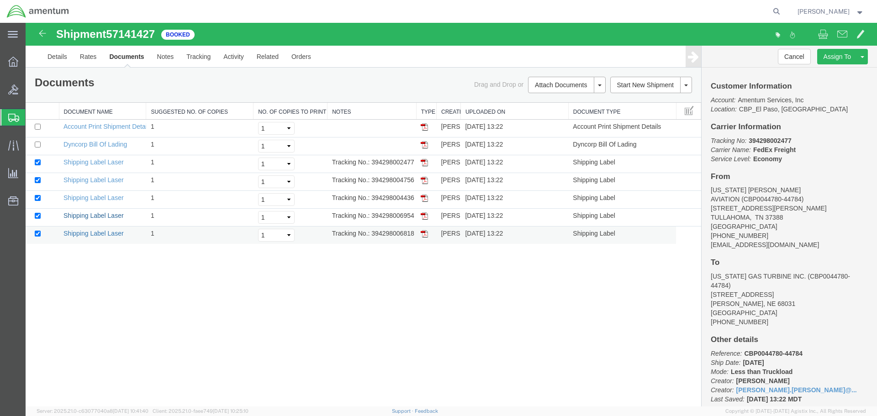
click at [113, 213] on link "Shipping Label Laser" at bounding box center [94, 215] width 60 height 7
drag, startPoint x: 114, startPoint y: 236, endPoint x: 747, endPoint y: 60, distance: 657.6
click at [114, 236] on link "Shipping Label Laser" at bounding box center [94, 233] width 60 height 7
click at [65, 55] on link "Details" at bounding box center [57, 57] width 32 height 22
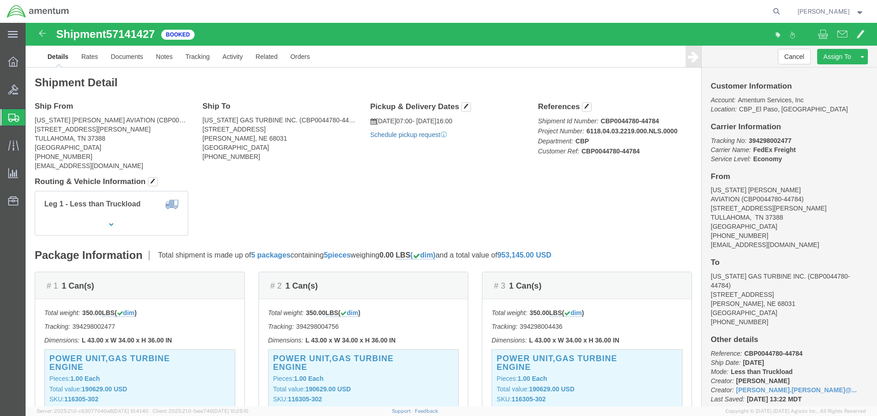
click link "Schedule pickup request"
click at [690, 9] on agx-global-search at bounding box center [638, 11] width 292 height 23
click at [771, 12] on icon at bounding box center [776, 11] width 13 height 13
click at [694, 13] on input "search" at bounding box center [631, 11] width 278 height 22
type input "57141208"
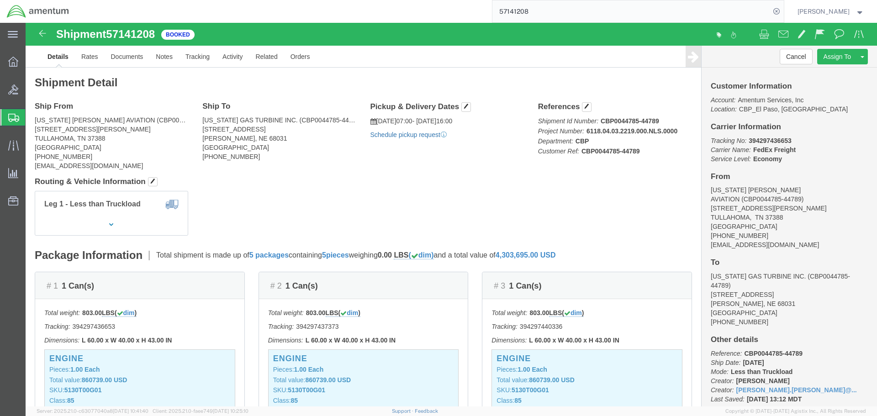
click link "Schedule pickup request"
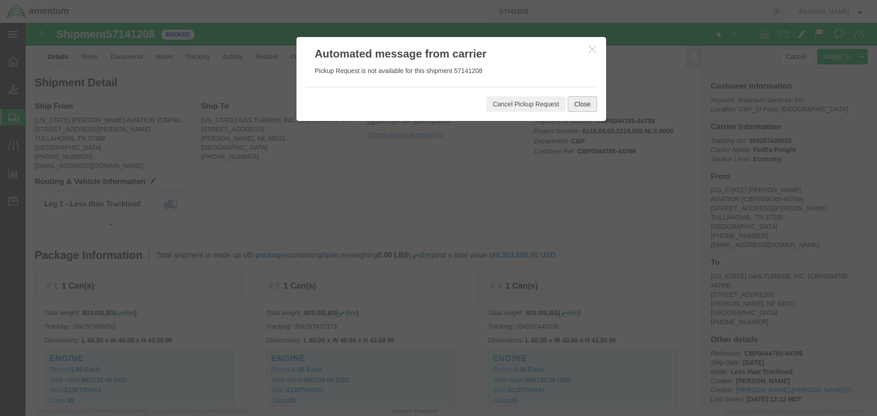
click button "Close"
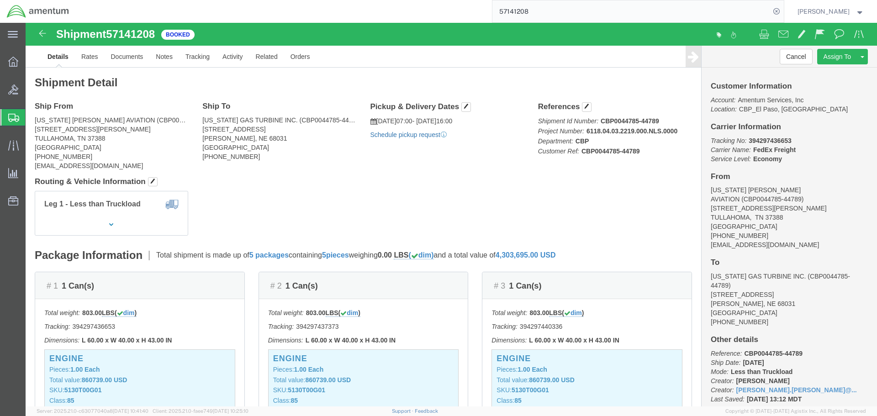
click link "Schedule pickup request"
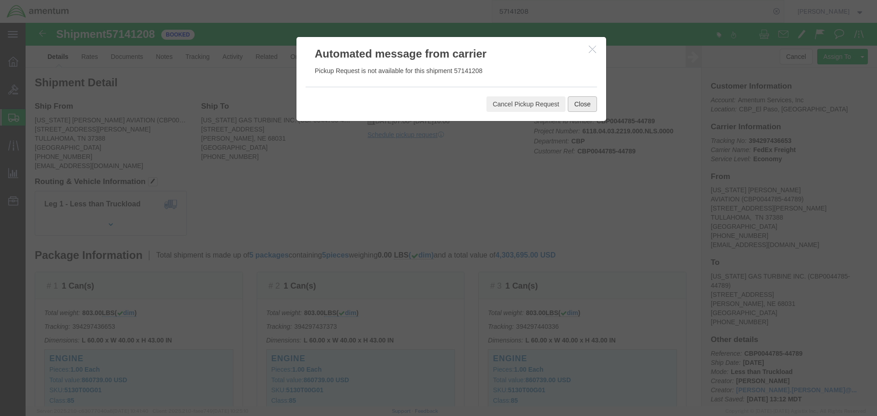
click button "Close"
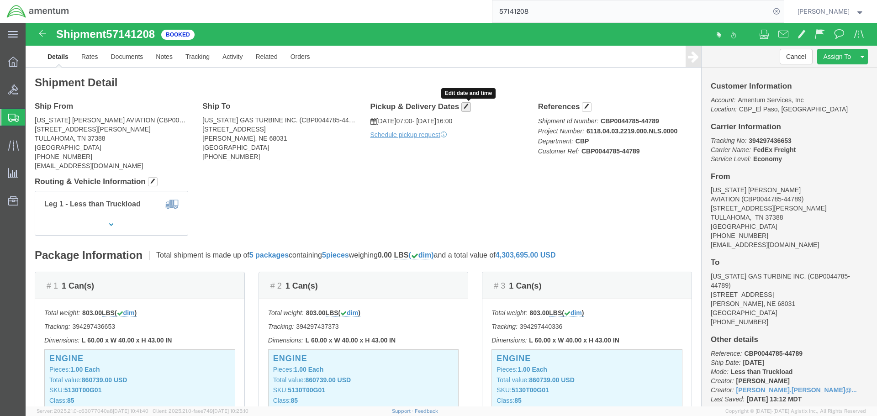
click span "button"
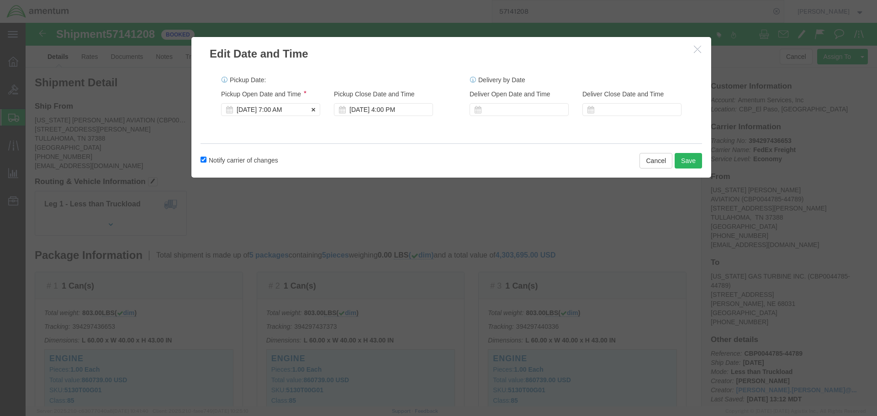
click div "Oct 16 2025 7:00 AM"
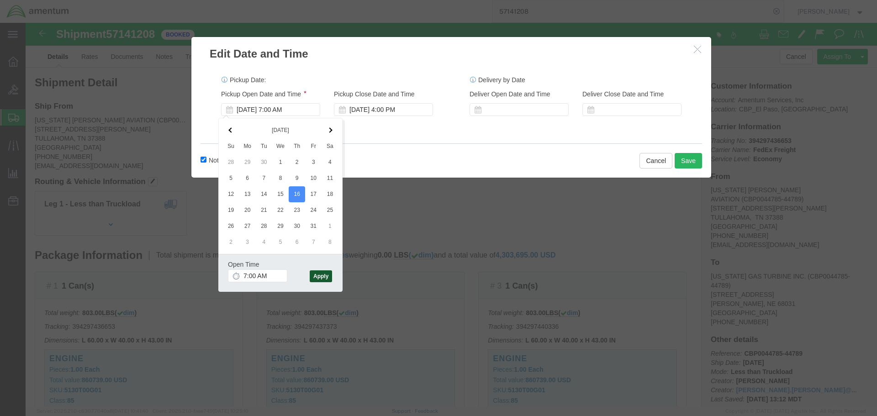
click button "Apply"
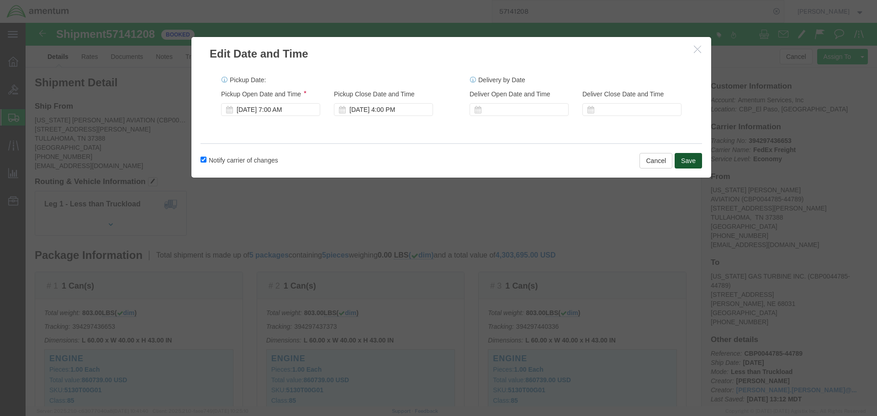
click button "Save"
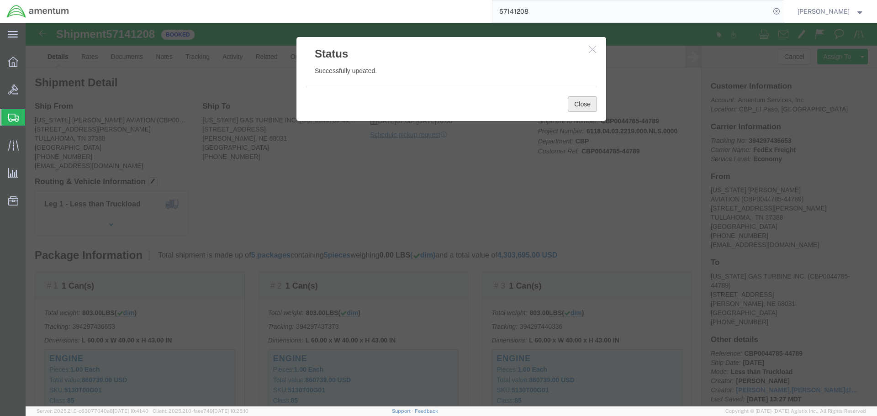
click button "Close"
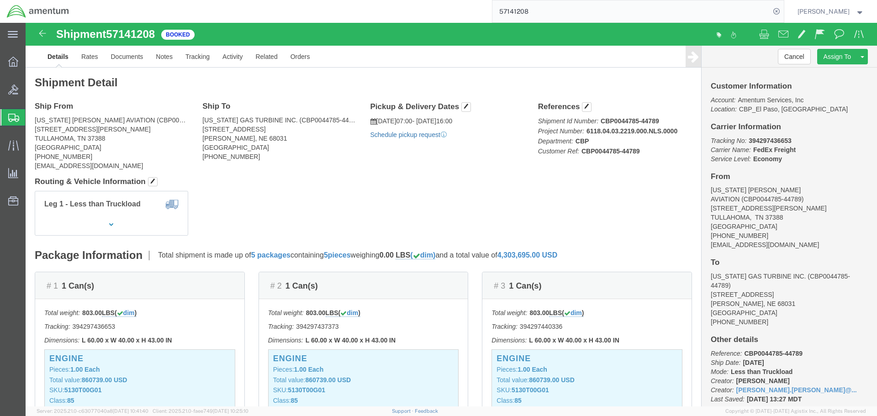
click link "Schedule pickup request"
